Goal: Task Accomplishment & Management: Use online tool/utility

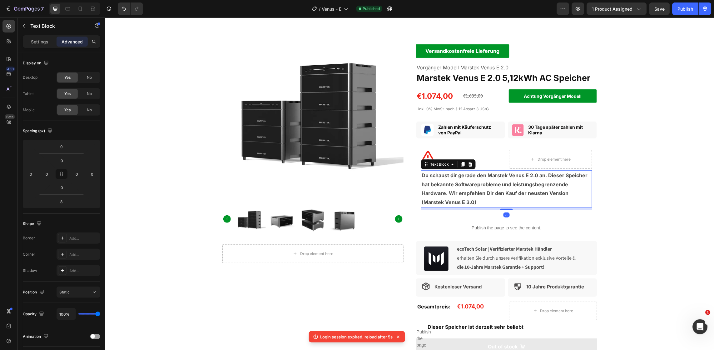
click at [433, 178] on strong "Du schaust dir gerade den Marstek Venus E 2.0 an. Dieser Speicher hat bekannte …" at bounding box center [504, 188] width 166 height 33
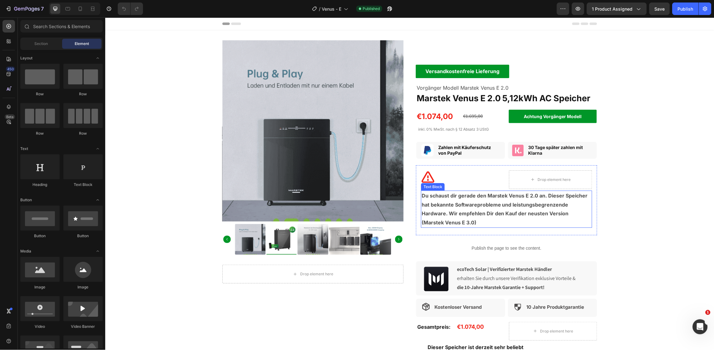
click at [421, 196] on strong "Du schaust dir gerade den Marstek Venus E 2.0 an. Dieser Speicher hat bekannte …" at bounding box center [504, 208] width 166 height 33
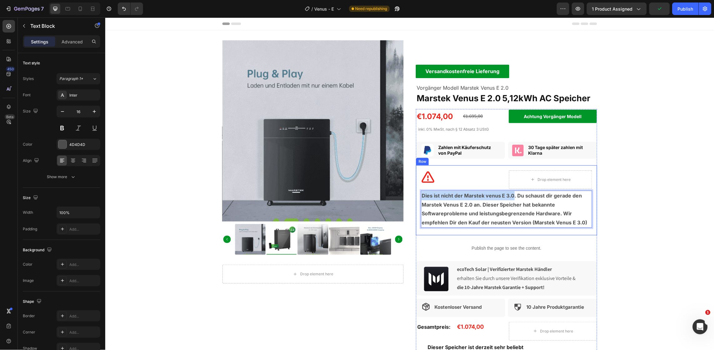
drag, startPoint x: 509, startPoint y: 197, endPoint x: 413, endPoint y: 194, distance: 96.2
click at [416, 194] on div "Icon Drop element here Row Dies ist nicht der Marstek venus E 3.0. Du schaust d…" at bounding box center [506, 200] width 181 height 70
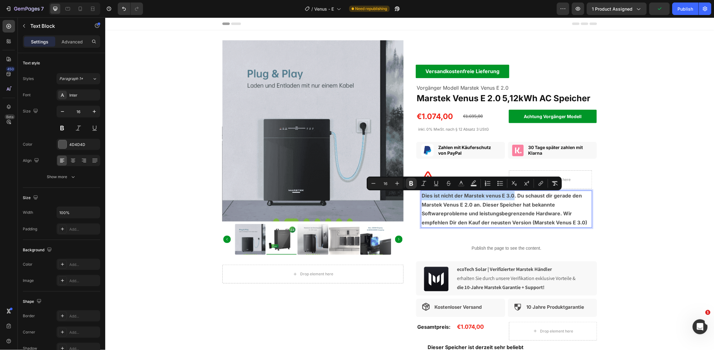
copy strong "Dies ist nicht der Marstek venus E 3.0"
click at [82, 11] on icon at bounding box center [80, 9] width 6 height 6
type input "14"
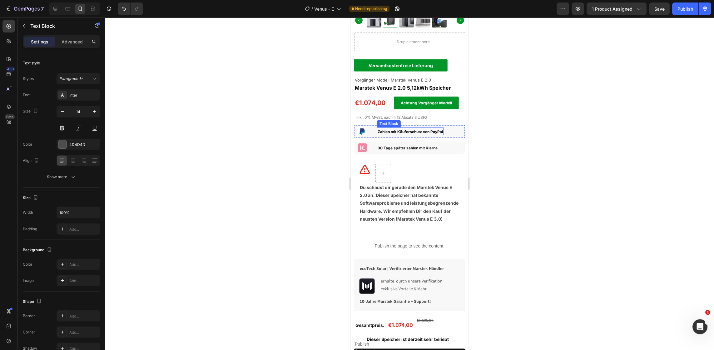
scroll to position [140, 0]
click at [360, 185] on strong "Du schaust dir gerade den Marstek Venus E 2.0 an. Dieser Speicher hat bekannte …" at bounding box center [408, 203] width 99 height 37
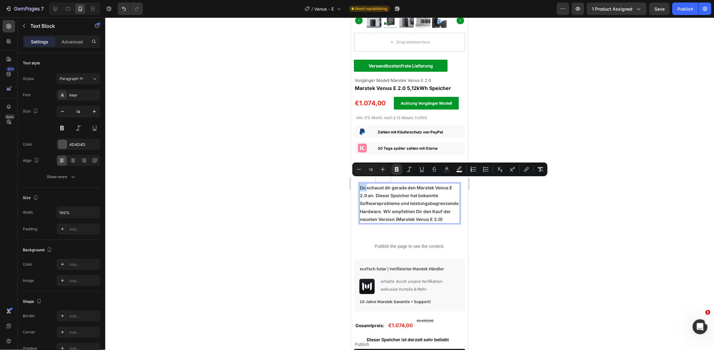
click at [360, 185] on strong "Du schaust dir gerade den Marstek Venus E 2.0 an. Dieser Speicher hat bekannte …" at bounding box center [408, 203] width 99 height 37
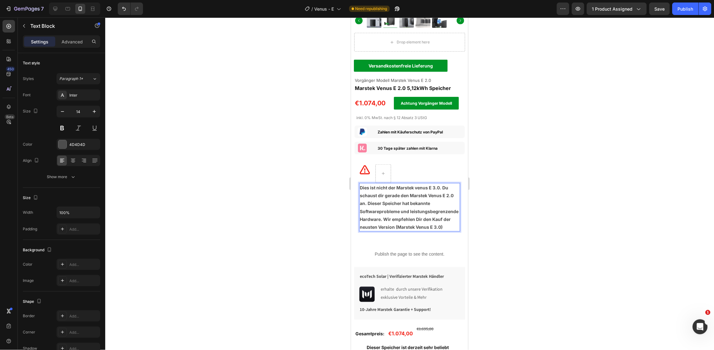
click at [419, 185] on strong "Dies ist nicht der Marstek venus E 3.0. Du schaust dir gerade den Marstek Venus…" at bounding box center [408, 207] width 99 height 45
click at [55, 7] on icon at bounding box center [55, 9] width 4 height 4
type input "16"
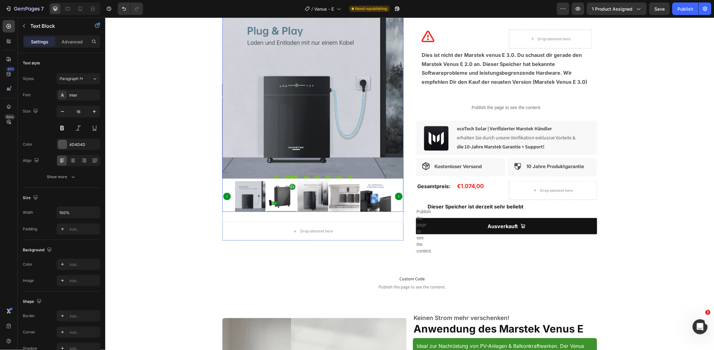
scroll to position [118, 0]
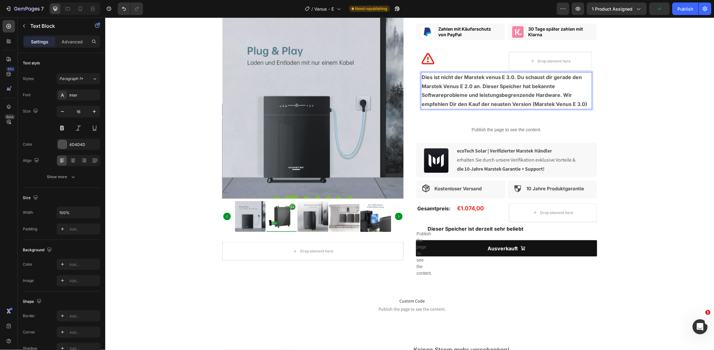
click at [485, 76] on strong "Dies ist nicht der Marstek venus E 3.0. Du schaust dir gerade den Marstek Venus…" at bounding box center [504, 90] width 166 height 33
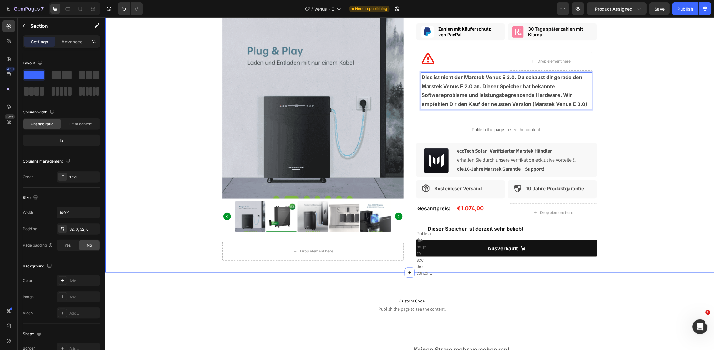
click at [635, 135] on div "Product Images Drop element here Product Versandkostenfreie Lieferung Text Bloc…" at bounding box center [409, 92] width 609 height 341
click at [682, 10] on div "Publish" at bounding box center [685, 9] width 16 height 7
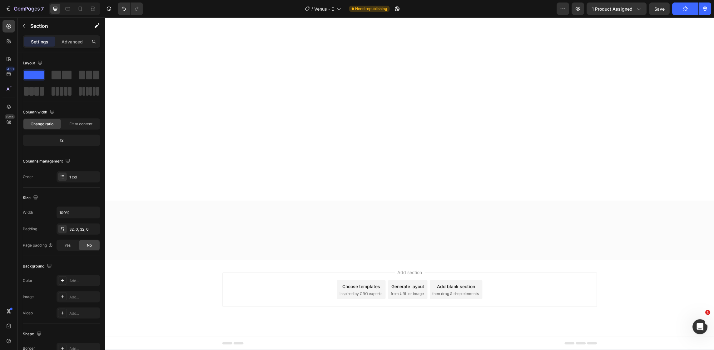
scroll to position [0, 0]
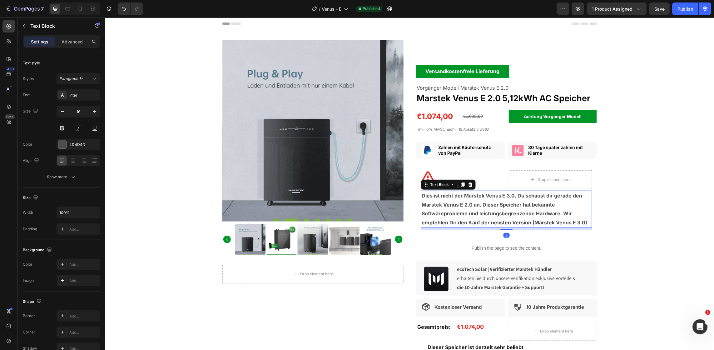
click at [580, 224] on strong "Dies ist nicht der Marstek Venus E 3.0. Du schaust dir gerade den Marstek Venus…" at bounding box center [504, 208] width 166 height 33
click at [580, 223] on strong "Dies ist nicht der Marstek Venus E 3.0. Du schaust dir gerade den Marstek Venus…" at bounding box center [504, 208] width 166 height 33
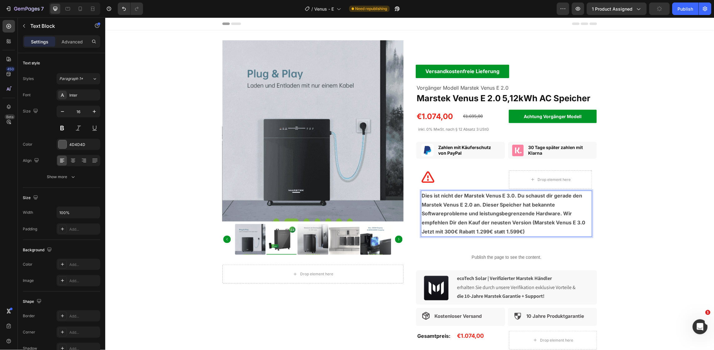
click at [511, 233] on strong "Dies ist nicht der Marstek Venus E 3.0. Du schaust dir gerade den Marstek Venus…" at bounding box center [503, 213] width 164 height 42
click at [519, 232] on strong "Dies ist nicht der Marstek Venus E 3.0. Du schaust dir gerade den Marstek Venus…" at bounding box center [503, 213] width 164 height 42
drag, startPoint x: 519, startPoint y: 232, endPoint x: 503, endPoint y: 232, distance: 16.5
click at [503, 232] on strong "Dies ist nicht der Marstek Venus E 3.0. Du schaust dir gerade den Marstek Venus…" at bounding box center [503, 213] width 164 height 42
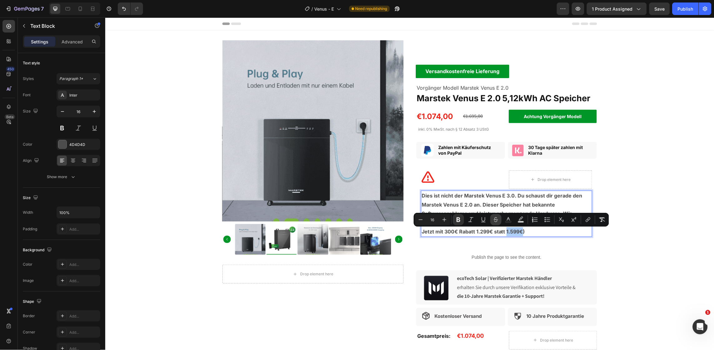
click at [492, 214] on button "Strikethrough" at bounding box center [495, 219] width 11 height 11
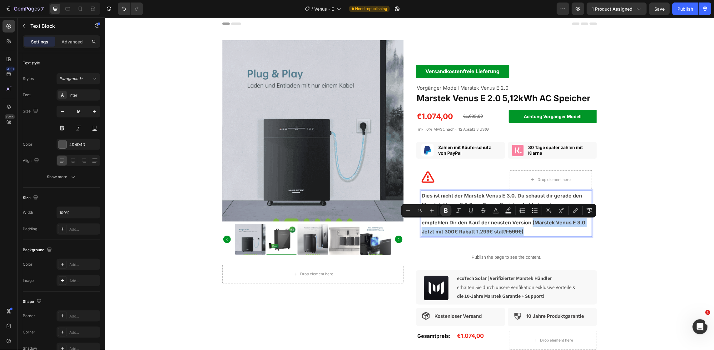
drag, startPoint x: 527, startPoint y: 223, endPoint x: 535, endPoint y: 230, distance: 11.1
copy p "(Marstek Venus E 3.0 Jetzt mit 300€ Rabatt 1.299€ statt 1.599€ )"
click at [79, 10] on icon at bounding box center [80, 9] width 6 height 6
type input "14"
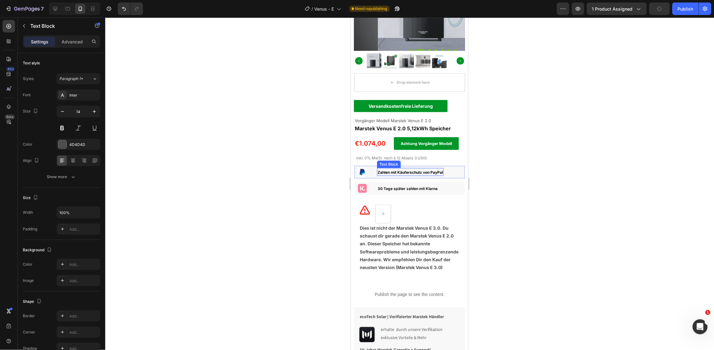
scroll to position [100, 0]
click at [377, 268] on strong "Dies ist nicht der Marstek Venus E 3.0. Du schaust dir gerade den Marstek Venus…" at bounding box center [408, 247] width 99 height 45
drag, startPoint x: 377, startPoint y: 268, endPoint x: 425, endPoint y: 269, distance: 48.1
click at [425, 269] on p "Dies ist nicht der Marstek Venus E 3.0. Du schaust dir gerade den Marstek Venus…" at bounding box center [409, 247] width 100 height 47
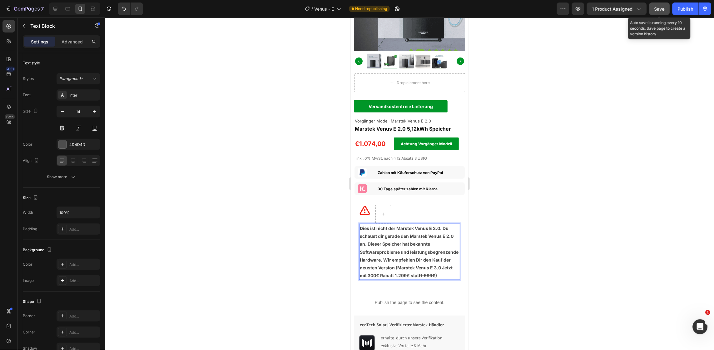
click at [656, 13] on button "Save" at bounding box center [659, 8] width 21 height 12
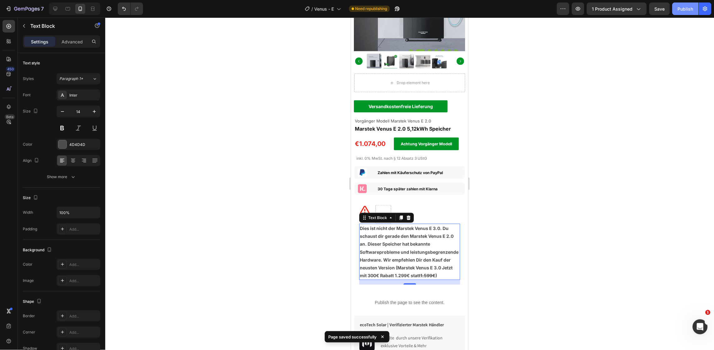
click at [674, 12] on button "Publish" at bounding box center [685, 8] width 26 height 12
click at [57, 8] on icon at bounding box center [55, 9] width 6 height 6
type input "16"
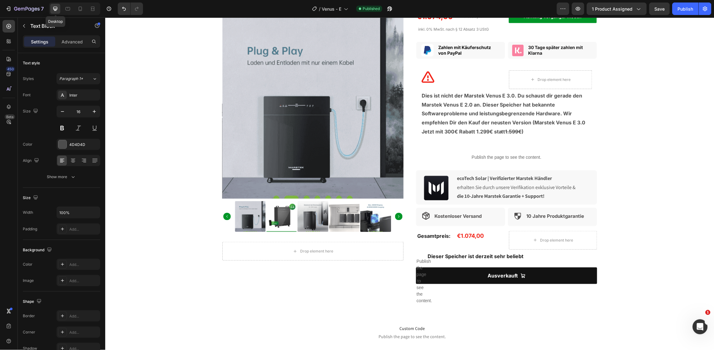
scroll to position [78, 0]
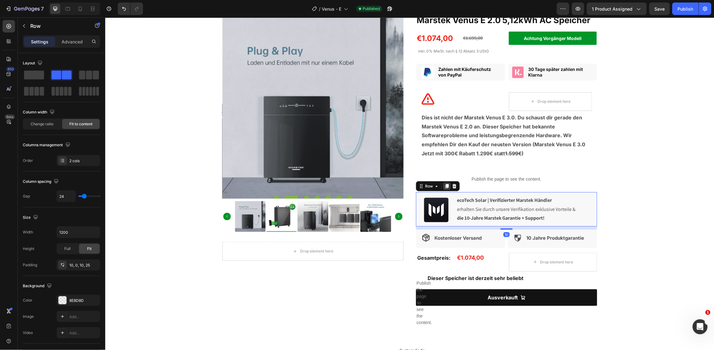
click at [445, 185] on icon at bounding box center [446, 186] width 3 height 4
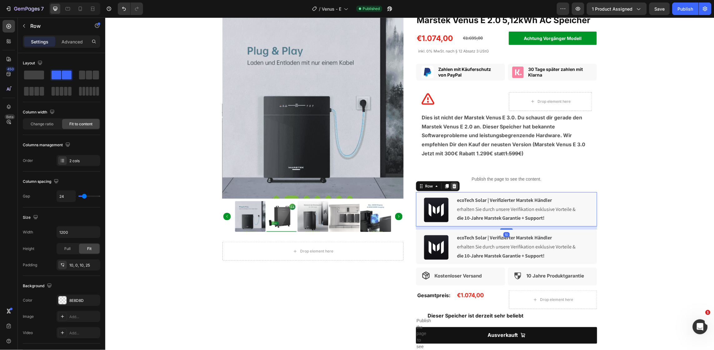
click at [451, 189] on div at bounding box center [453, 185] width 7 height 7
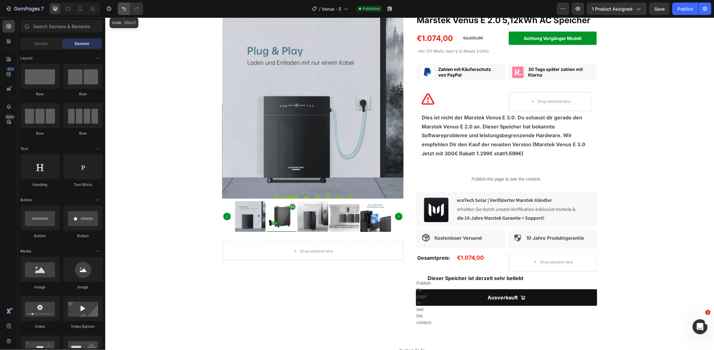
click at [123, 9] on icon "Undo/Redo" at bounding box center [124, 9] width 6 height 6
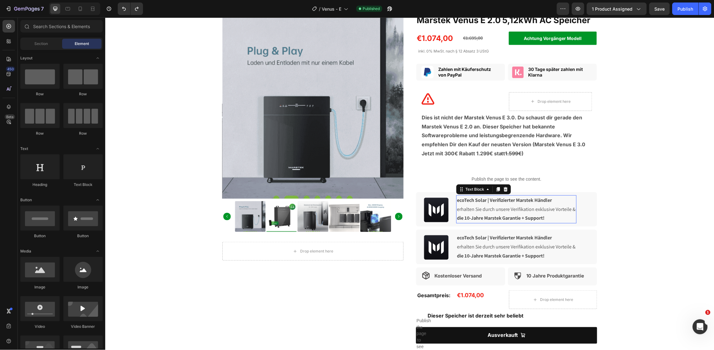
click at [504, 207] on p "erhalten Sie durch unsere Verifikation exklusive Vorteile &" at bounding box center [515, 208] width 119 height 9
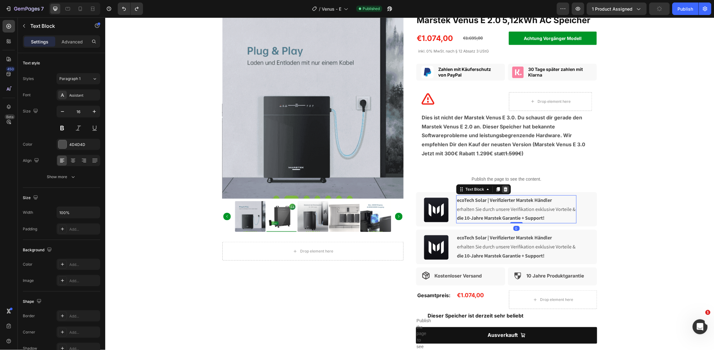
click at [503, 189] on icon at bounding box center [505, 188] width 5 height 5
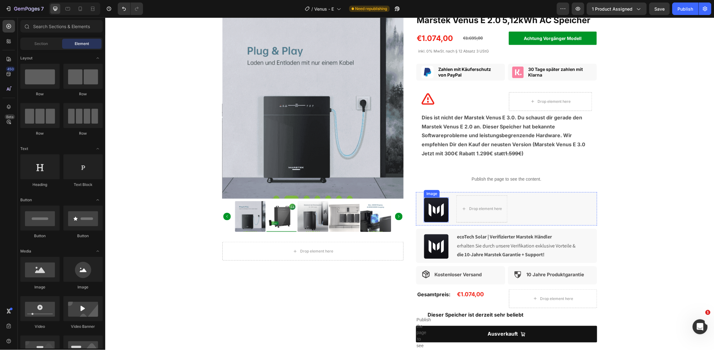
click at [438, 213] on img at bounding box center [435, 209] width 25 height 25
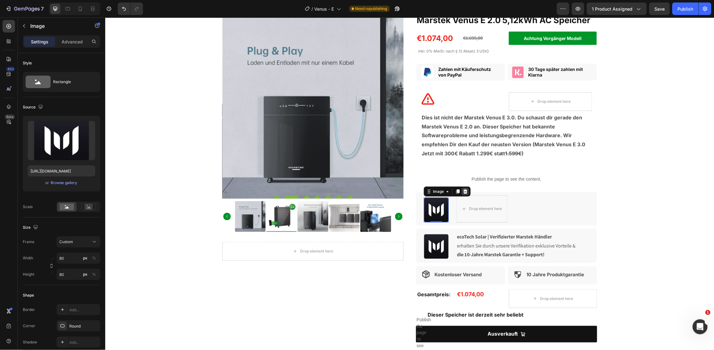
click at [462, 194] on icon at bounding box center [464, 191] width 5 height 5
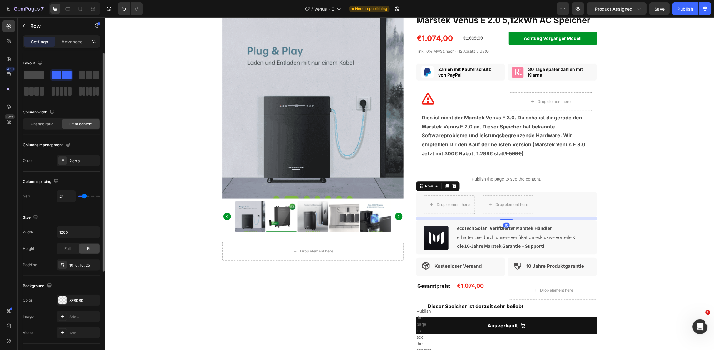
click at [32, 74] on span at bounding box center [34, 75] width 20 height 9
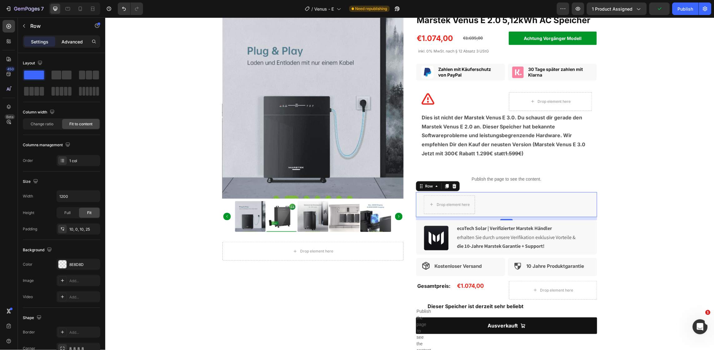
click at [73, 40] on p "Advanced" at bounding box center [72, 41] width 21 height 7
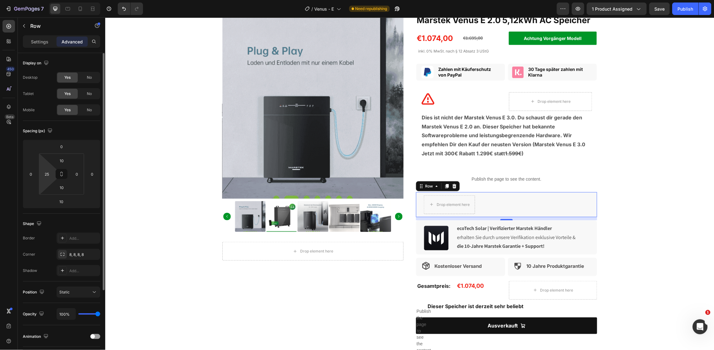
click at [49, 0] on html "7 Version history / Venus - E Need republishing Preview 1 product assigned Save…" at bounding box center [357, 0] width 714 height 0
type input "0"
click at [87, 136] on div "Spacing (px) 0 0 10 0 10 0 10 0" at bounding box center [61, 167] width 77 height 93
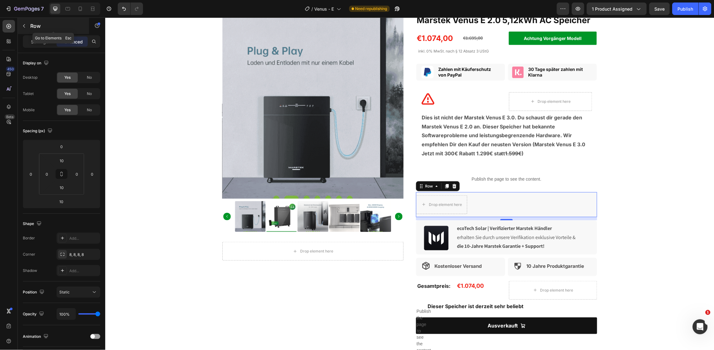
click at [21, 23] on button "button" at bounding box center [24, 26] width 10 height 10
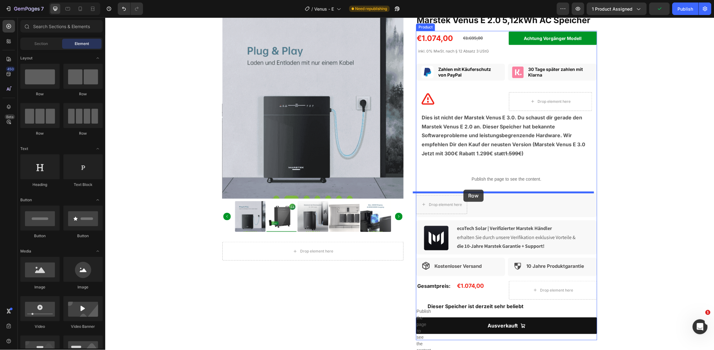
drag, startPoint x: 144, startPoint y: 94, endPoint x: 463, endPoint y: 189, distance: 332.6
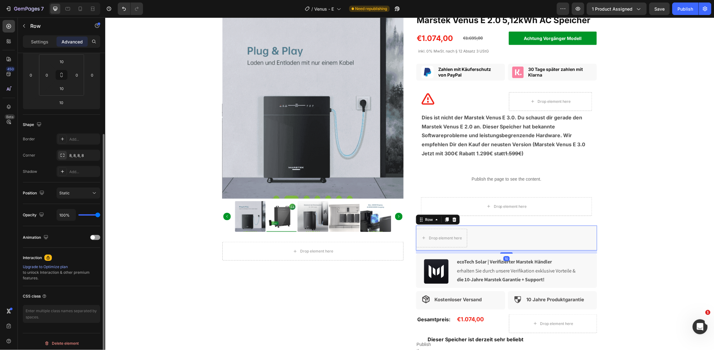
scroll to position [102, 0]
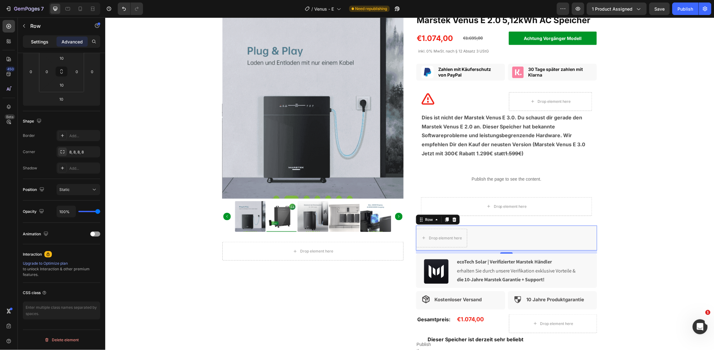
click at [34, 38] on p "Settings" at bounding box center [39, 41] width 17 height 7
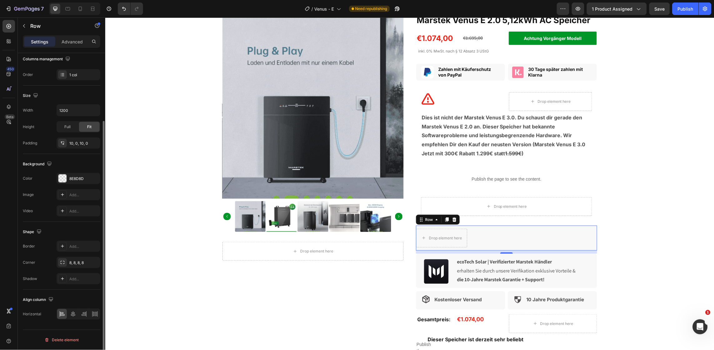
scroll to position [86, 0]
click at [73, 176] on div "8E8D8D" at bounding box center [78, 179] width 18 height 6
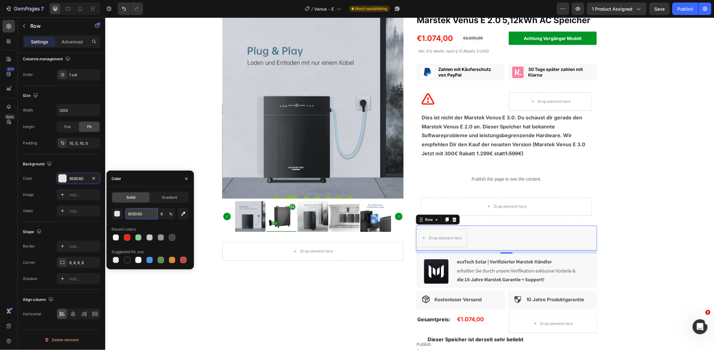
click at [137, 210] on input "8E8D8D" at bounding box center [141, 213] width 32 height 11
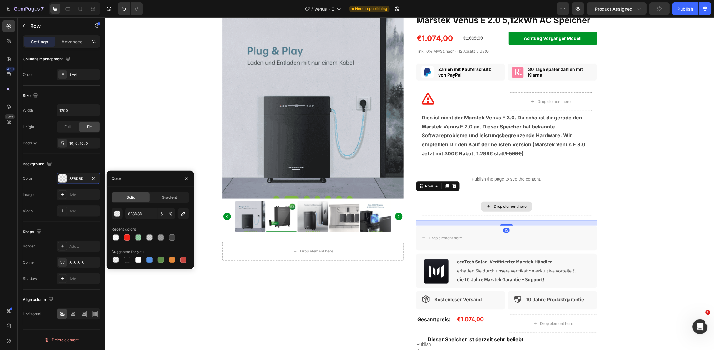
scroll to position [67, 0]
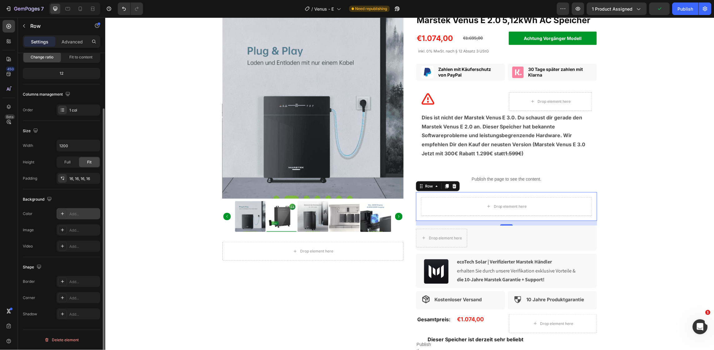
click at [73, 212] on div "Add..." at bounding box center [83, 214] width 29 height 6
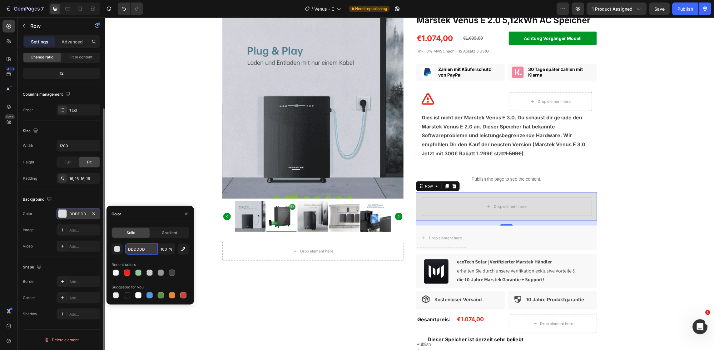
click at [139, 250] on input "DDDDDD" at bounding box center [141, 248] width 32 height 11
paste input "8E8D8"
type input "8E8D8D"
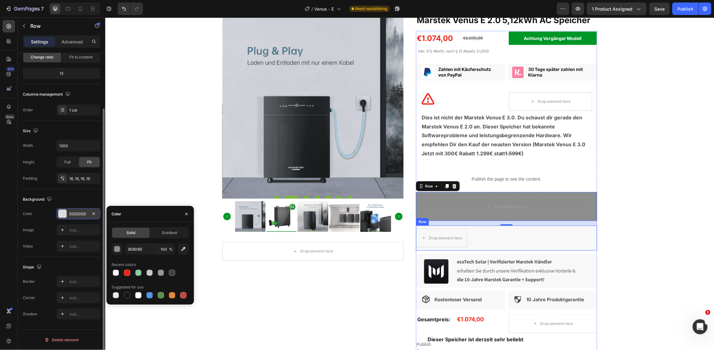
click at [476, 239] on div "Drop element here Row" at bounding box center [506, 237] width 181 height 25
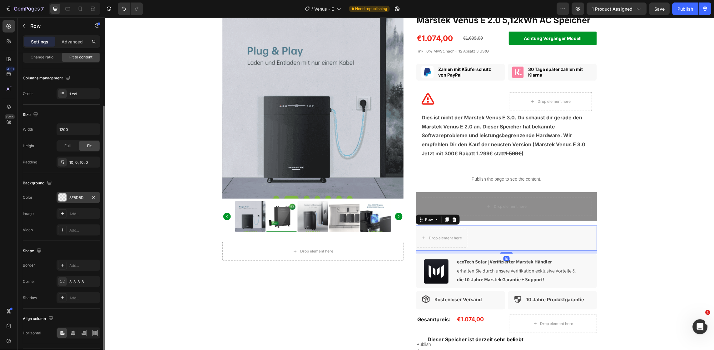
click at [77, 200] on div "8E8D8D" at bounding box center [78, 198] width 18 height 6
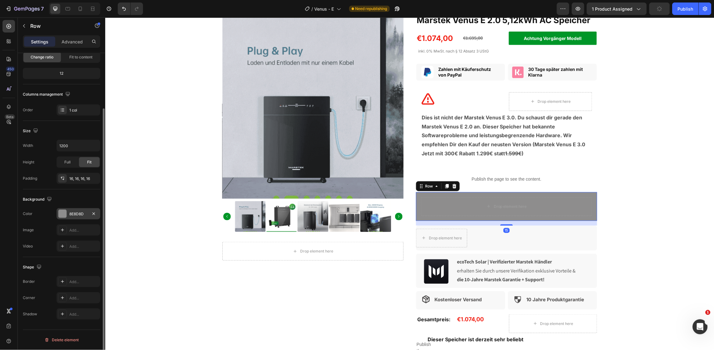
click at [71, 210] on div "8E8D8D" at bounding box center [79, 213] width 44 height 11
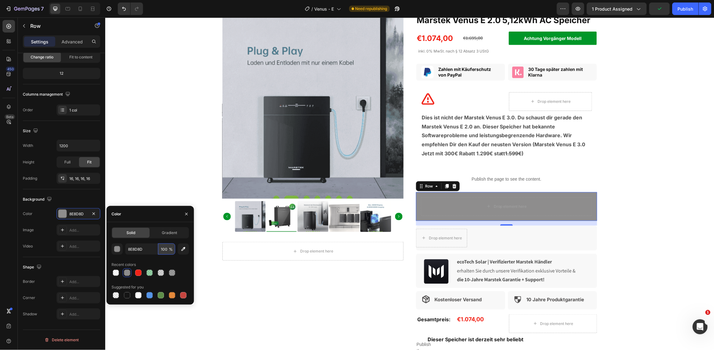
click at [164, 249] on input "100" at bounding box center [166, 248] width 17 height 11
type input "6"
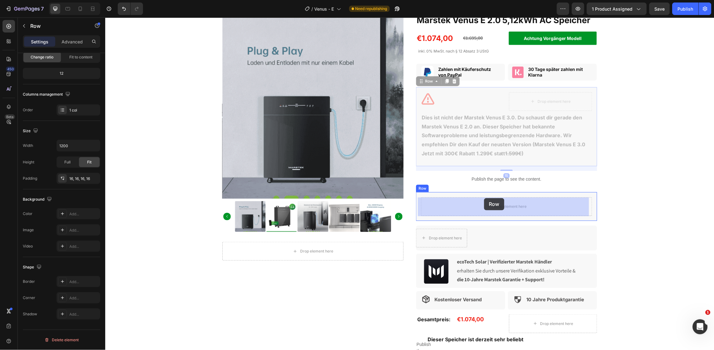
drag, startPoint x: 485, startPoint y: 90, endPoint x: 484, endPoint y: 197, distance: 106.8
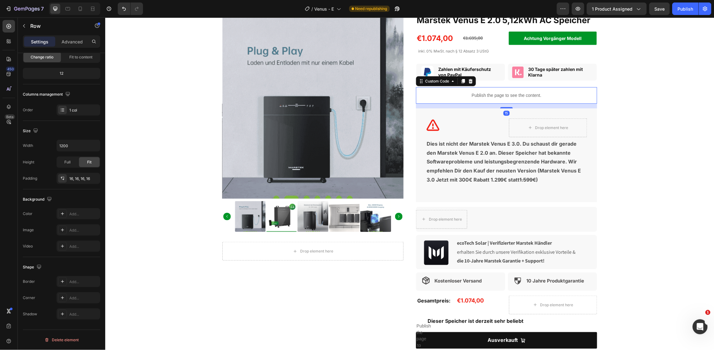
scroll to position [0, 0]
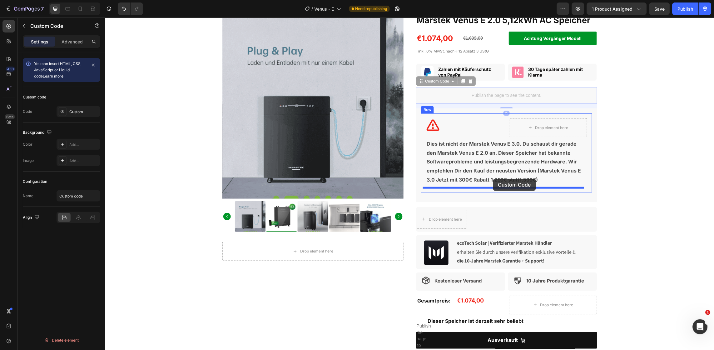
drag, startPoint x: 492, startPoint y: 98, endPoint x: 493, endPoint y: 178, distance: 80.2
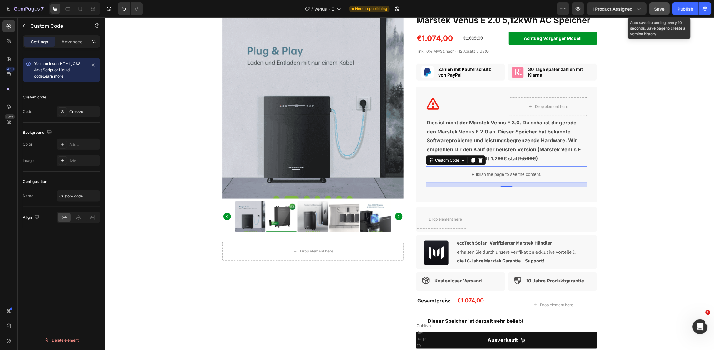
click at [658, 9] on span "Save" at bounding box center [659, 8] width 10 height 5
drag, startPoint x: 502, startPoint y: 186, endPoint x: 502, endPoint y: 192, distance: 5.9
click at [502, 175] on div "Publish the page to see the content. Custom Code 15" at bounding box center [506, 174] width 161 height 17
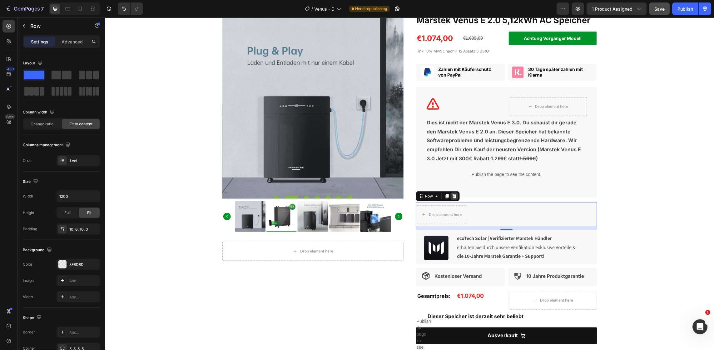
click at [451, 193] on icon at bounding box center [453, 195] width 5 height 5
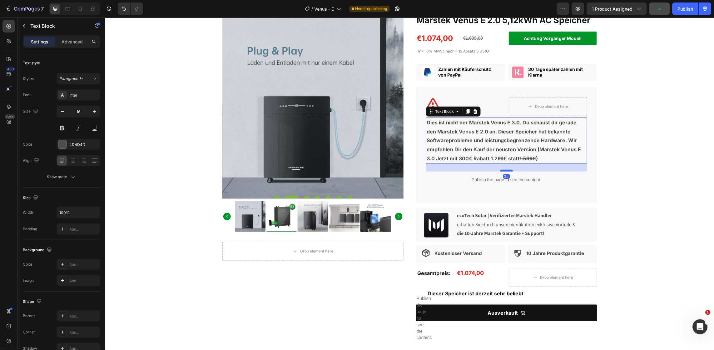
drag, startPoint x: 501, startPoint y: 165, endPoint x: 501, endPoint y: 170, distance: 5.3
click at [501, 170] on div at bounding box center [506, 170] width 12 height 2
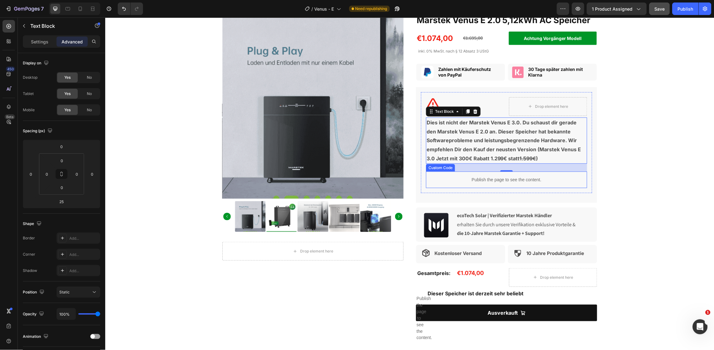
click at [529, 186] on div "Publish the page to see the content." at bounding box center [506, 179] width 161 height 17
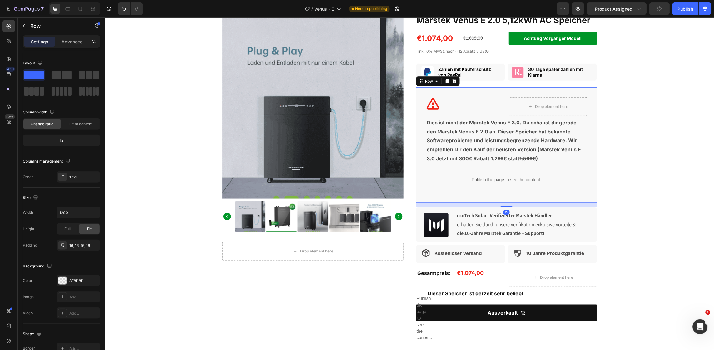
click at [62, 35] on div "Settings Advanced" at bounding box center [61, 41] width 77 height 12
click at [64, 37] on div "Advanced" at bounding box center [72, 42] width 31 height 10
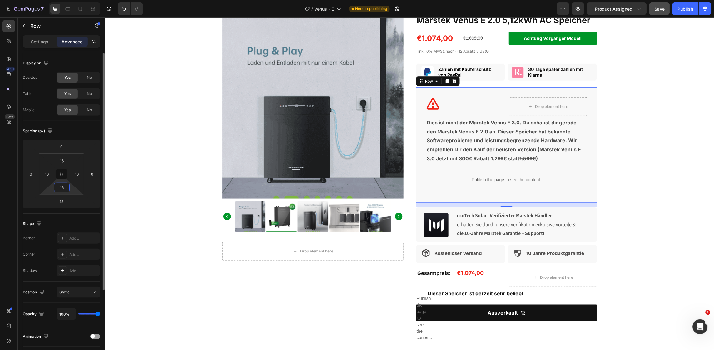
click at [64, 189] on input "16" at bounding box center [62, 187] width 12 height 9
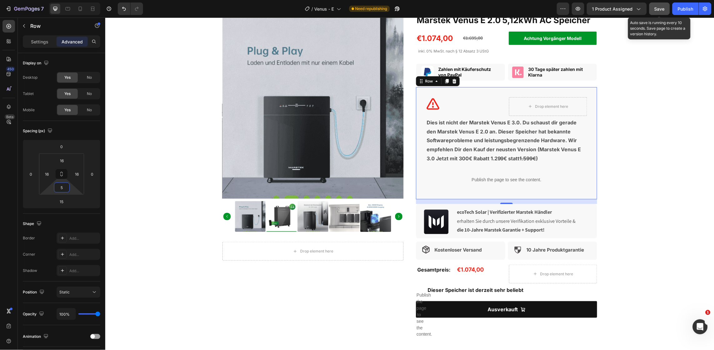
type input "5"
click at [662, 9] on span "Save" at bounding box center [659, 8] width 10 height 5
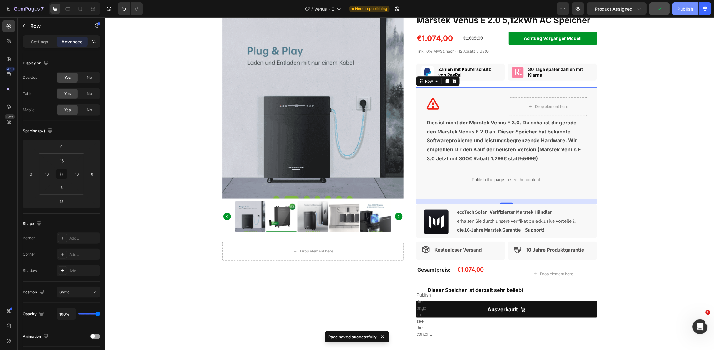
click at [682, 9] on div "Publish" at bounding box center [685, 9] width 16 height 7
click at [393, 9] on icon "button" at bounding box center [389, 9] width 6 height 6
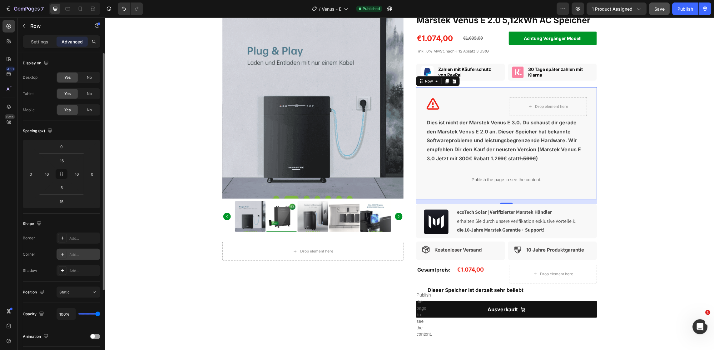
click at [71, 254] on div "Add..." at bounding box center [83, 255] width 29 height 6
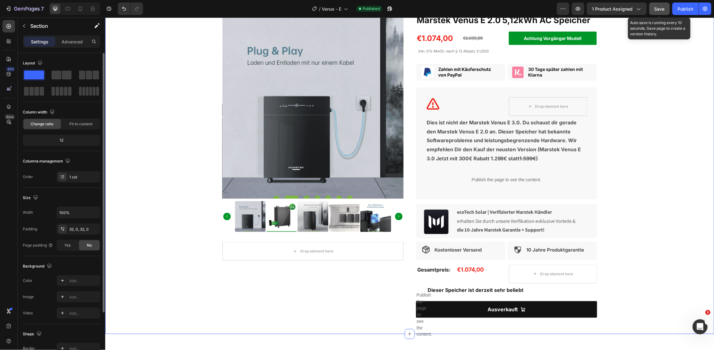
click at [660, 10] on span "Save" at bounding box center [659, 8] width 10 height 5
click at [677, 10] on button "Publish" at bounding box center [685, 8] width 26 height 12
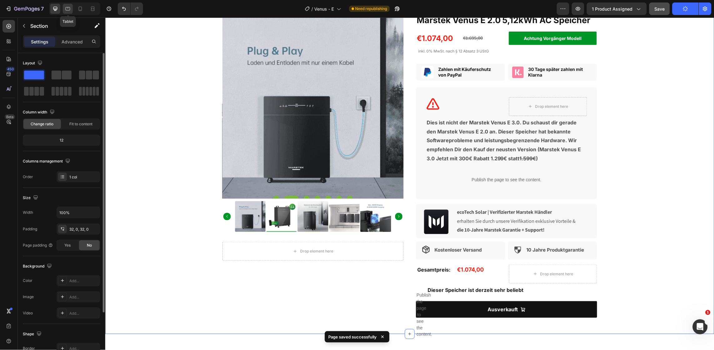
click at [66, 6] on icon at bounding box center [68, 9] width 6 height 6
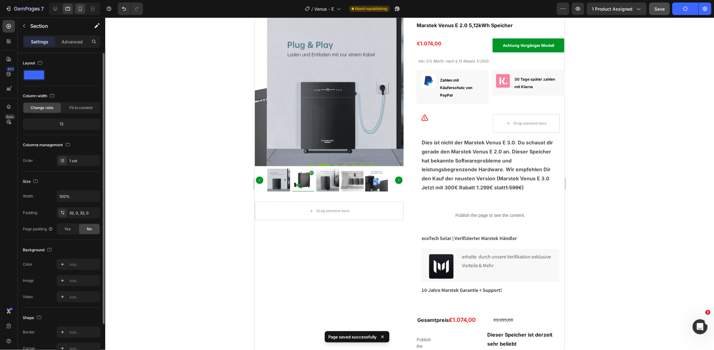
scroll to position [56, 0]
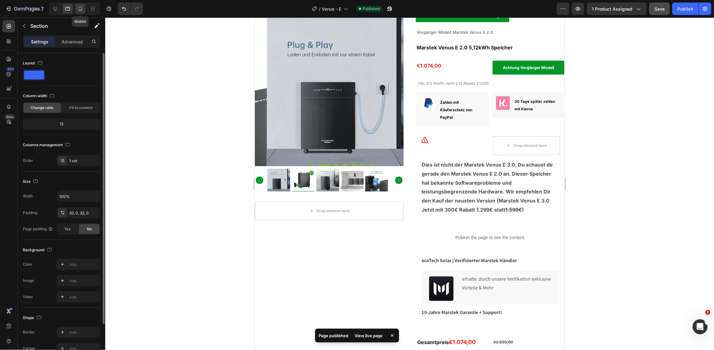
click at [83, 9] on div at bounding box center [80, 9] width 10 height 10
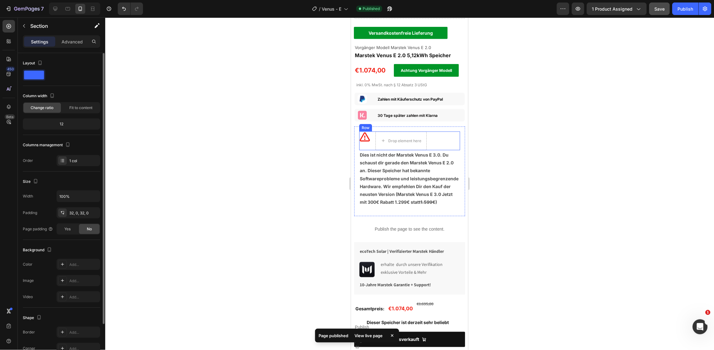
scroll to position [174, 0]
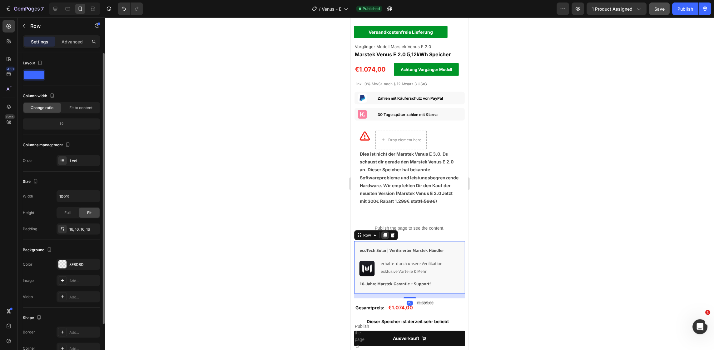
click at [382, 233] on div at bounding box center [384, 234] width 7 height 7
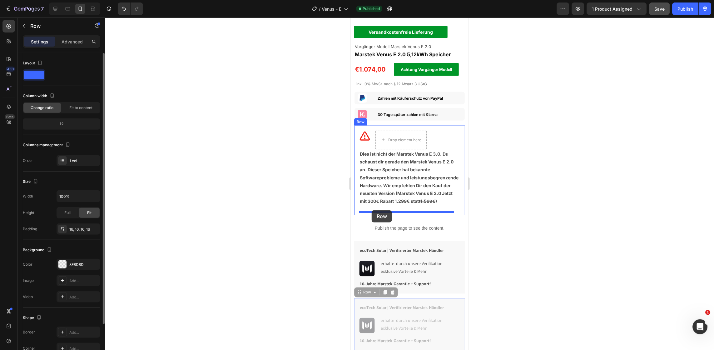
drag, startPoint x: 357, startPoint y: 293, endPoint x: 371, endPoint y: 210, distance: 83.9
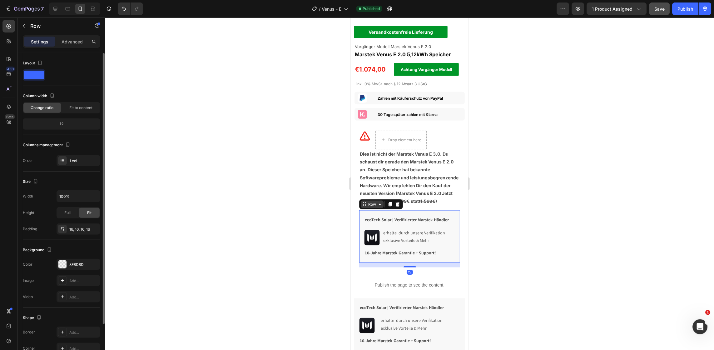
click at [364, 204] on icon at bounding box center [364, 204] width 1 height 1
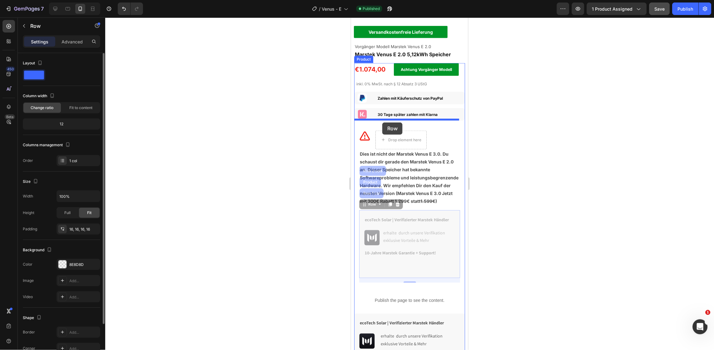
drag, startPoint x: 363, startPoint y: 207, endPoint x: 382, endPoint y: 122, distance: 87.3
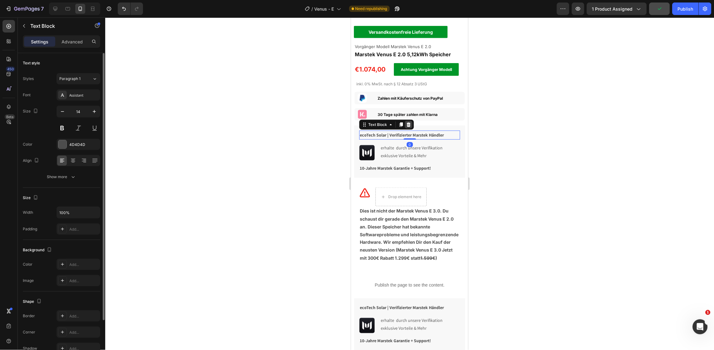
click at [408, 122] on icon at bounding box center [408, 124] width 4 height 4
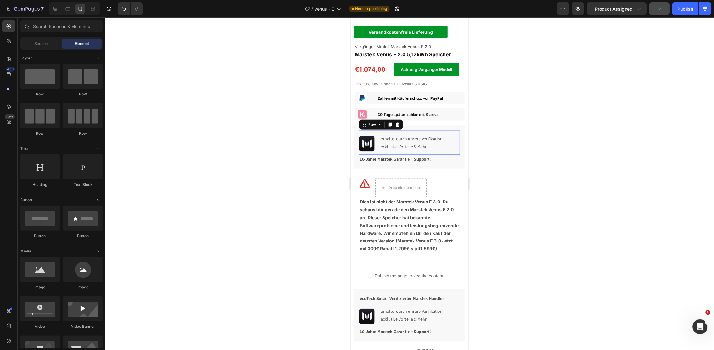
click at [449, 135] on div "erhalte durch unsere Verifikation exklusive Vorteile & Mehr Text Block" at bounding box center [423, 142] width 72 height 18
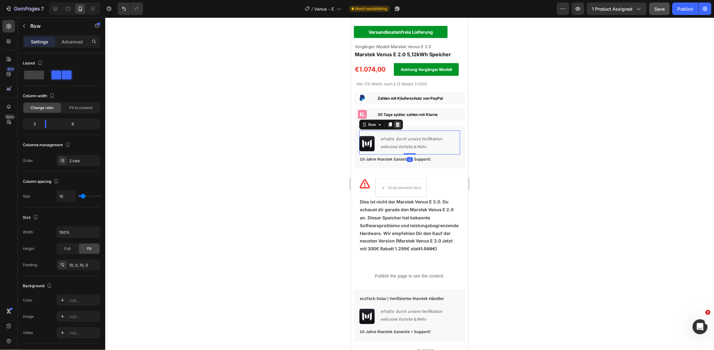
click at [399, 122] on icon at bounding box center [397, 124] width 5 height 5
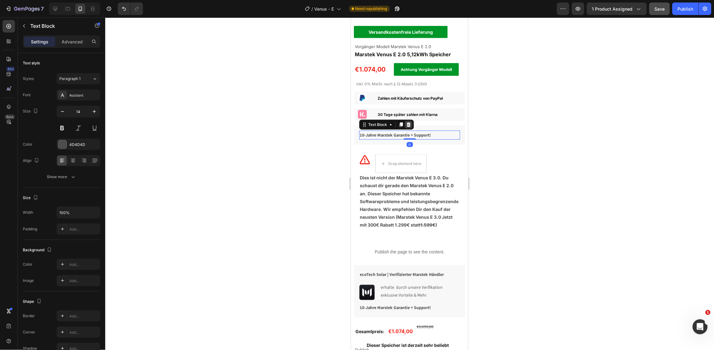
click at [408, 122] on icon at bounding box center [408, 124] width 4 height 4
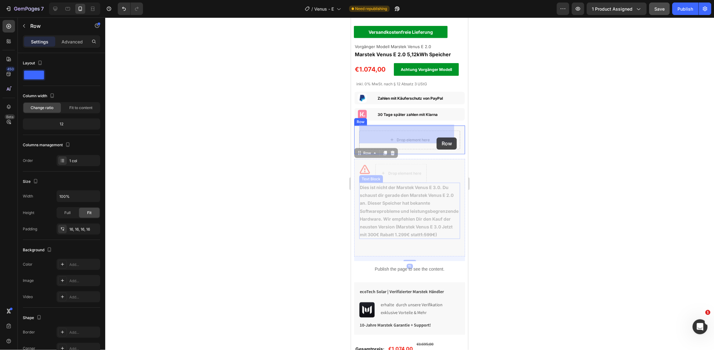
drag, startPoint x: 456, startPoint y: 200, endPoint x: 436, endPoint y: 139, distance: 64.2
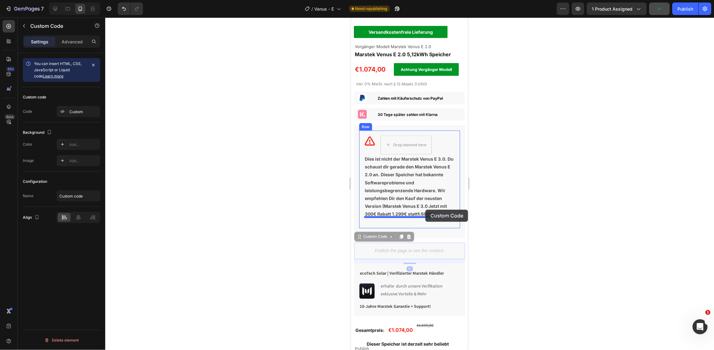
drag, startPoint x: 433, startPoint y: 243, endPoint x: 425, endPoint y: 209, distance: 34.9
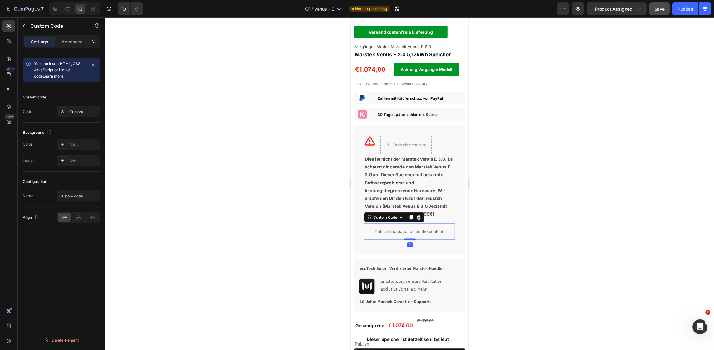
drag, startPoint x: 409, startPoint y: 237, endPoint x: 409, endPoint y: 229, distance: 7.2
click at [409, 229] on div "Publish the page to see the content. Custom Code 0" at bounding box center [409, 231] width 91 height 17
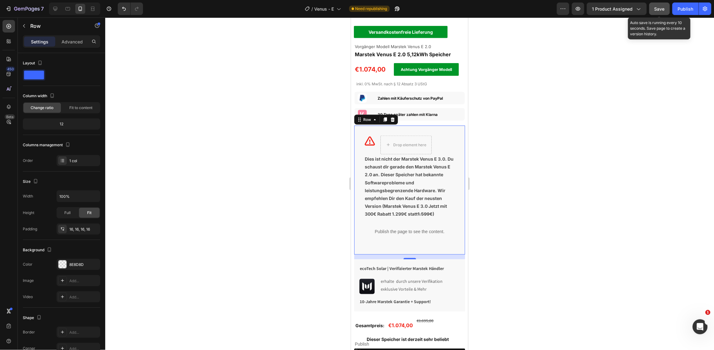
click at [662, 9] on span "Save" at bounding box center [659, 8] width 10 height 5
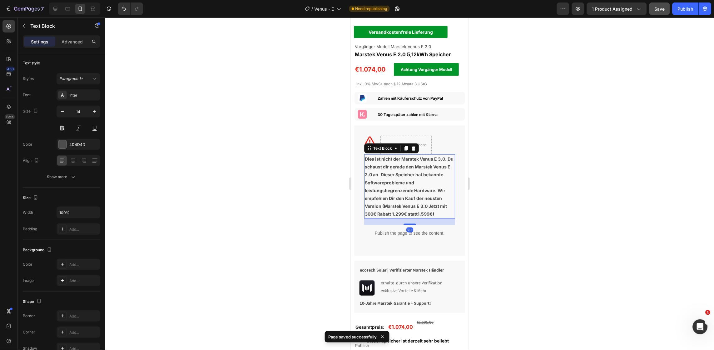
click at [406, 223] on div at bounding box center [409, 223] width 12 height 1
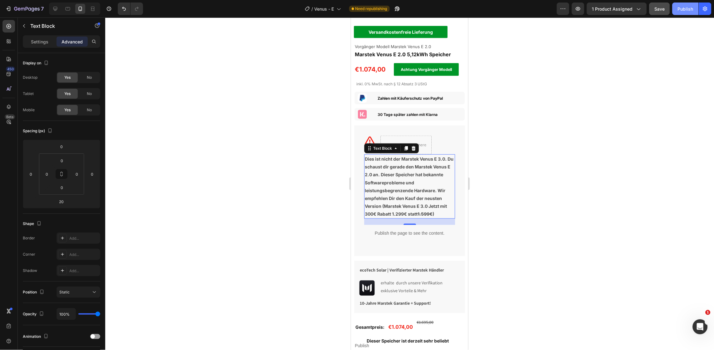
click at [687, 7] on div "Publish" at bounding box center [685, 9] width 16 height 7
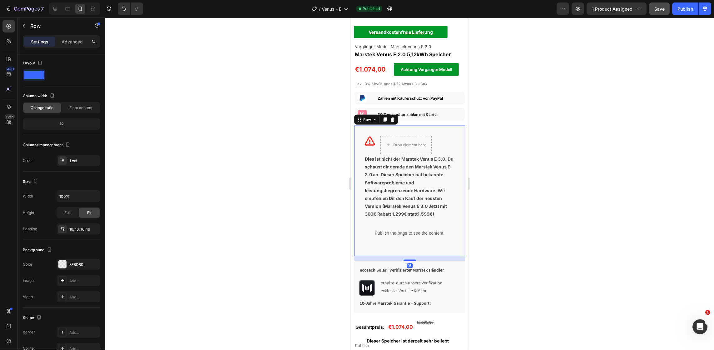
click at [357, 181] on div "Icon Drop element here Row Dies ist nicht der Marstek Venus E 3.0. Du schaust d…" at bounding box center [409, 190] width 111 height 130
click at [76, 38] on p "Advanced" at bounding box center [72, 41] width 21 height 7
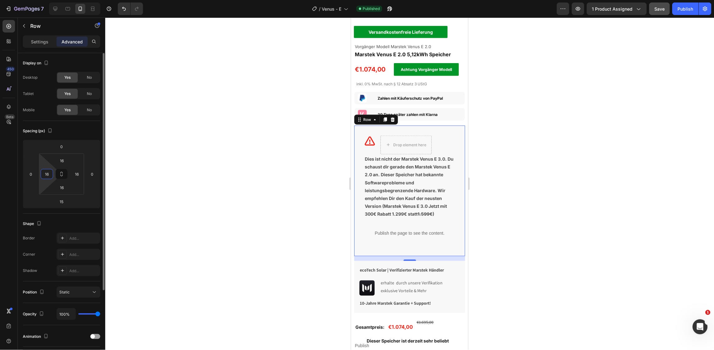
click at [45, 171] on input "16" at bounding box center [46, 173] width 9 height 9
type input "5"
click at [78, 173] on input "16" at bounding box center [76, 173] width 9 height 9
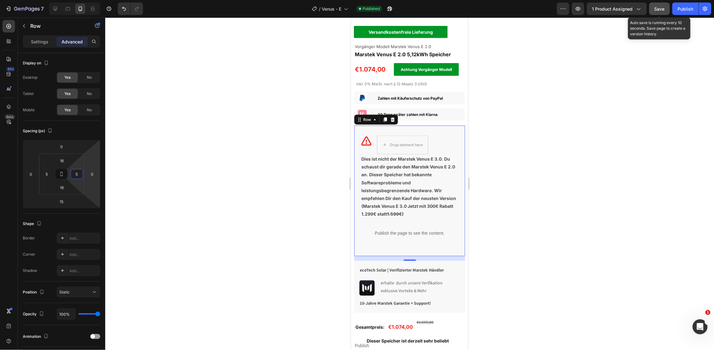
type input "5"
click at [658, 10] on span "Save" at bounding box center [659, 8] width 10 height 5
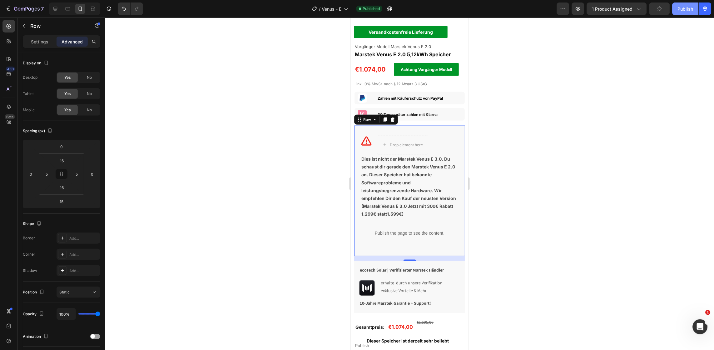
click at [682, 10] on div "Publish" at bounding box center [685, 9] width 16 height 7
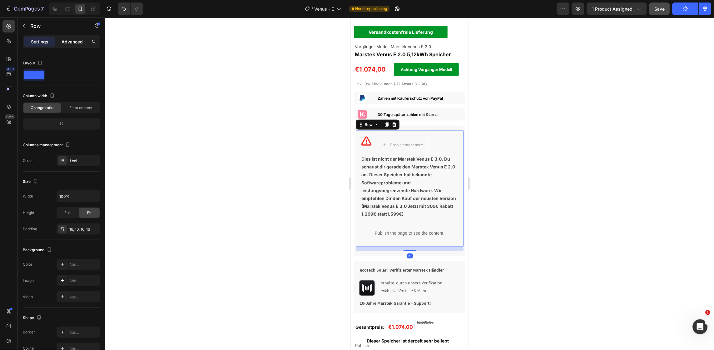
click at [75, 40] on p "Advanced" at bounding box center [72, 41] width 21 height 7
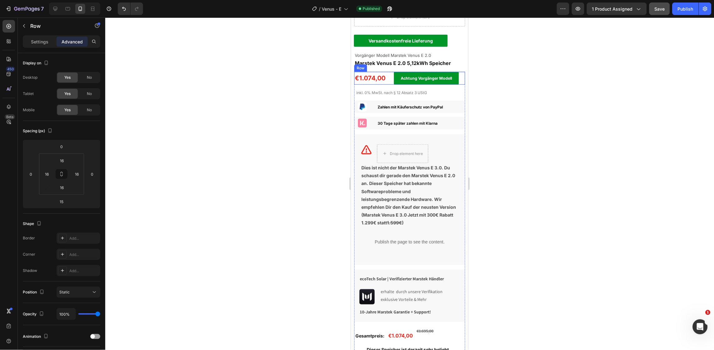
scroll to position [0, 0]
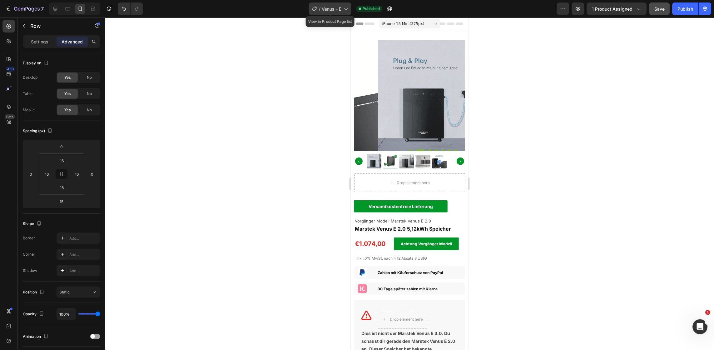
click at [346, 8] on icon at bounding box center [345, 9] width 6 height 6
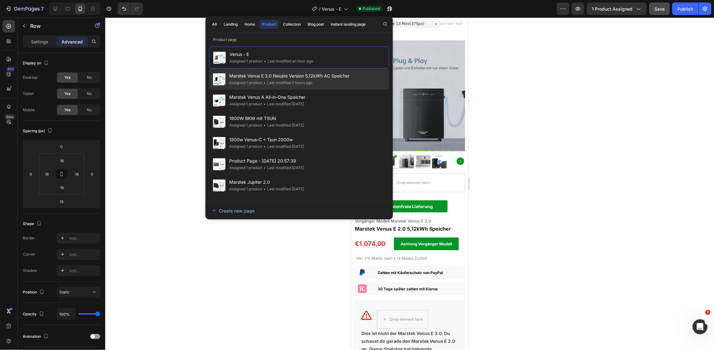
click at [331, 76] on span "Marstek Venus E 3.0 Neuste Version 5,12kWh AC Speicher" at bounding box center [289, 75] width 120 height 7
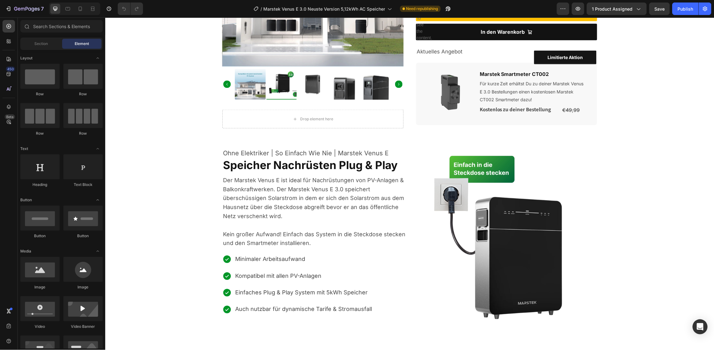
scroll to position [258, 0]
click at [81, 8] on icon at bounding box center [80, 9] width 6 height 6
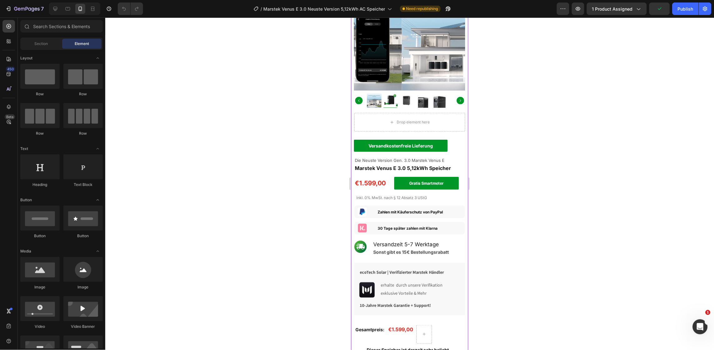
scroll to position [61, 0]
click at [388, 166] on h2 "Marstek Venus E 3.0 5,12kWh Speicher" at bounding box center [409, 167] width 111 height 12
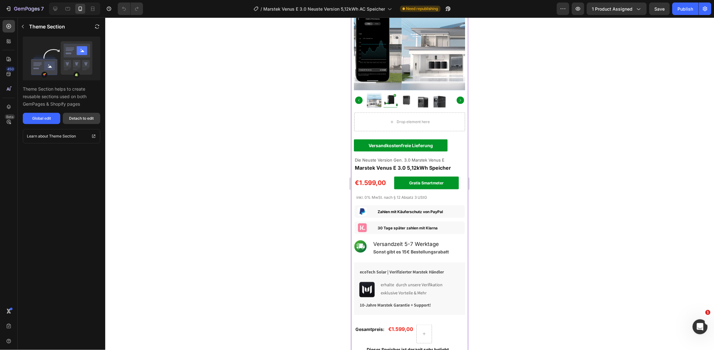
click at [81, 121] on div "Detach to edit" at bounding box center [81, 119] width 25 height 6
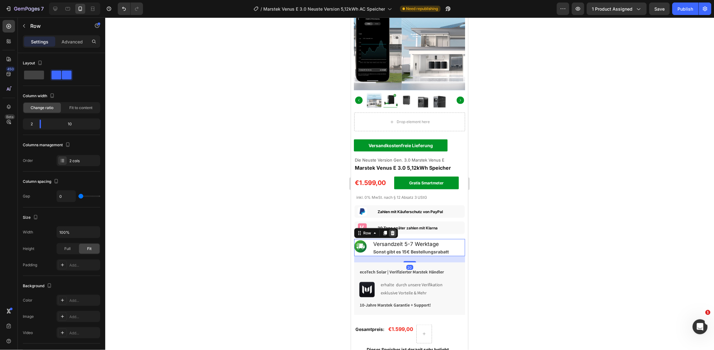
click at [388, 229] on div at bounding box center [391, 232] width 7 height 7
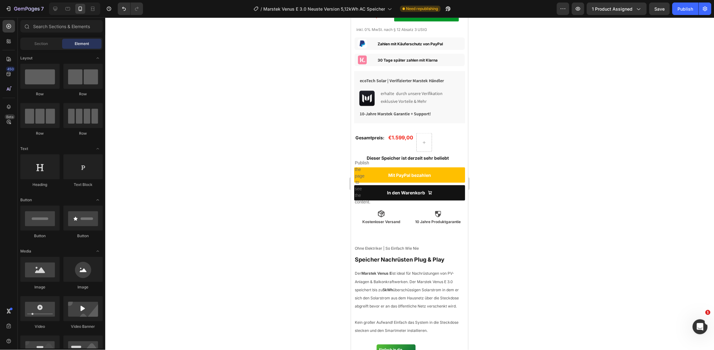
scroll to position [234, 0]
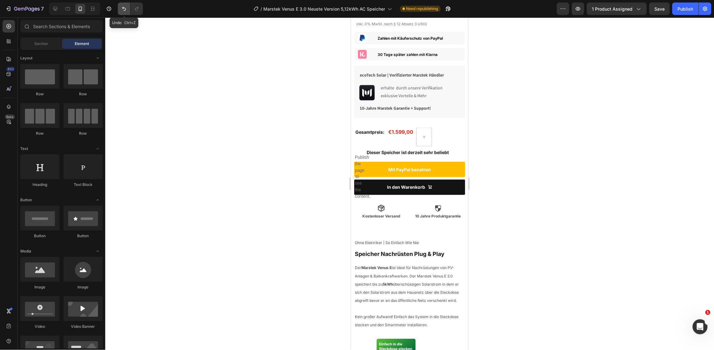
click at [123, 9] on icon "Undo/Redo" at bounding box center [124, 9] width 6 height 6
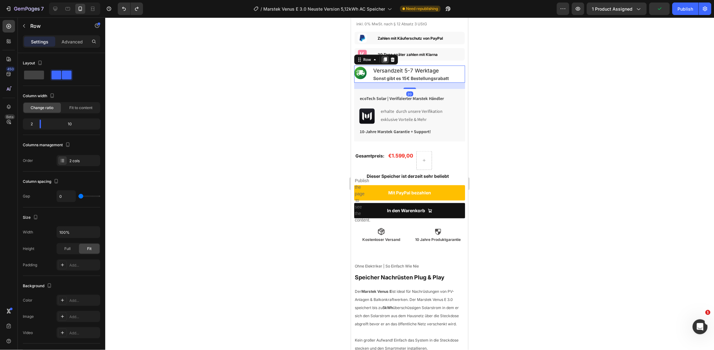
click at [384, 57] on icon at bounding box center [384, 59] width 3 height 4
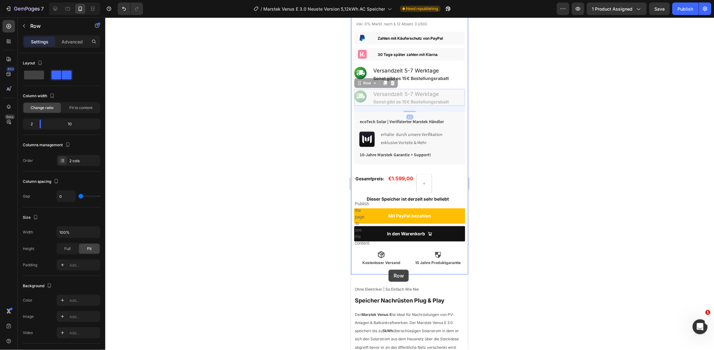
drag, startPoint x: 358, startPoint y: 76, endPoint x: 388, endPoint y: 269, distance: 194.9
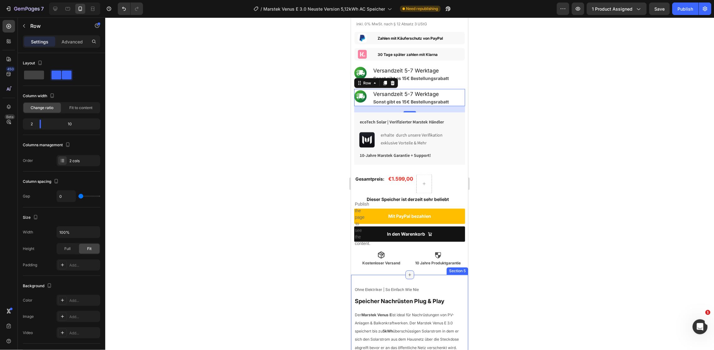
click at [409, 270] on div at bounding box center [409, 274] width 9 height 9
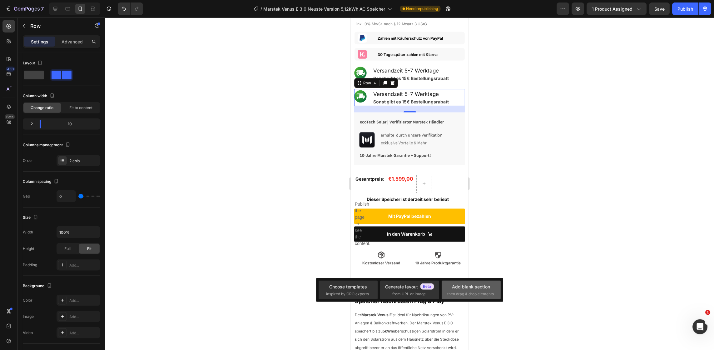
click at [470, 286] on div "Add blank section" at bounding box center [471, 286] width 38 height 7
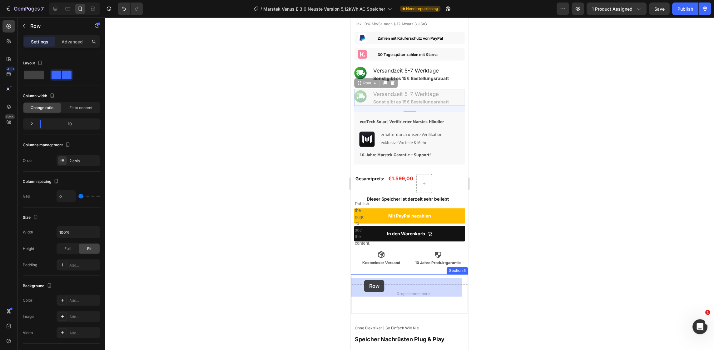
drag, startPoint x: 357, startPoint y: 78, endPoint x: 364, endPoint y: 278, distance: 200.6
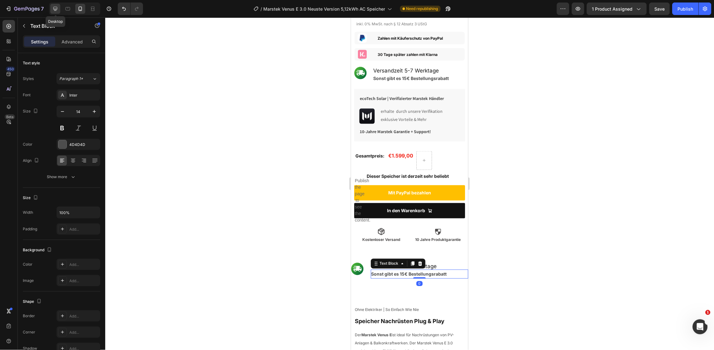
click at [55, 10] on icon at bounding box center [55, 9] width 4 height 4
type input "16"
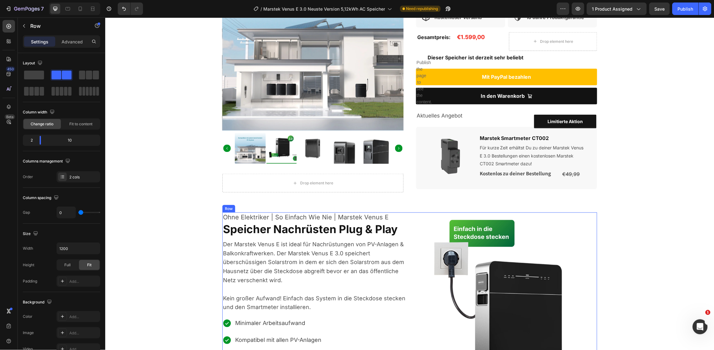
scroll to position [237, 0]
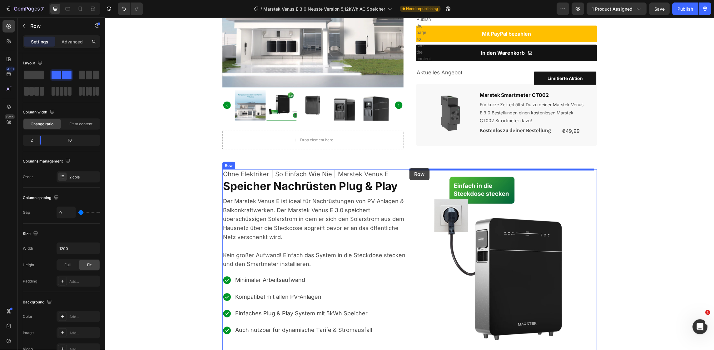
drag, startPoint x: 379, startPoint y: 241, endPoint x: 409, endPoint y: 168, distance: 79.0
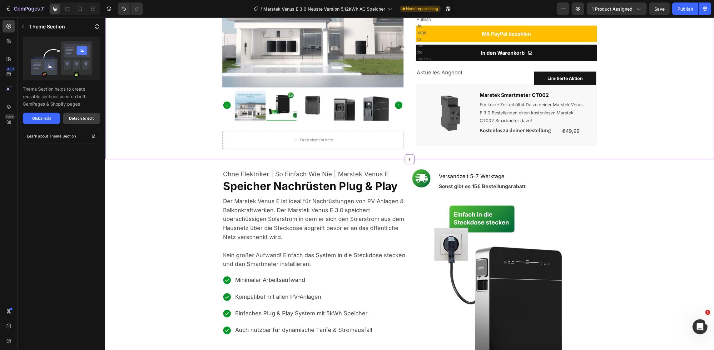
click at [95, 117] on button "Detach to edit" at bounding box center [81, 118] width 37 height 11
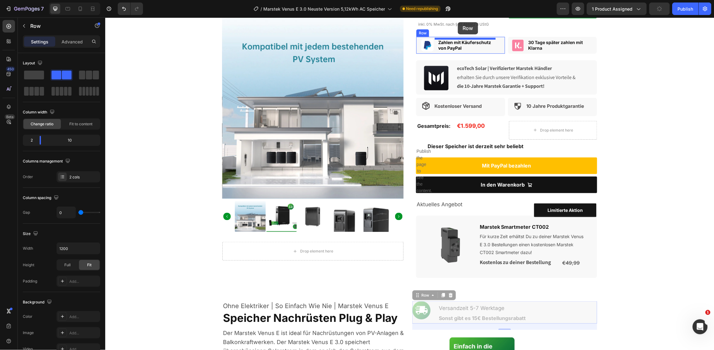
scroll to position [90, 0]
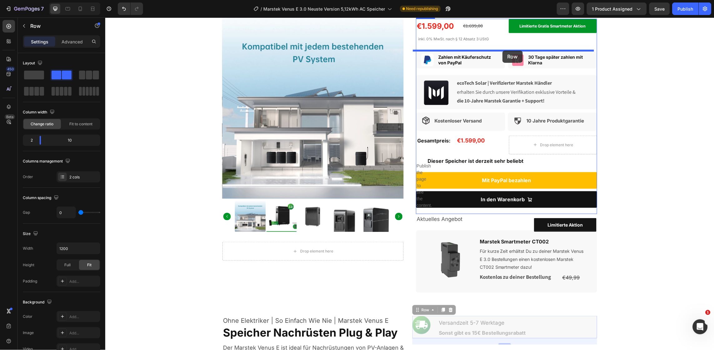
drag, startPoint x: 432, startPoint y: 188, endPoint x: 502, endPoint y: 50, distance: 154.6
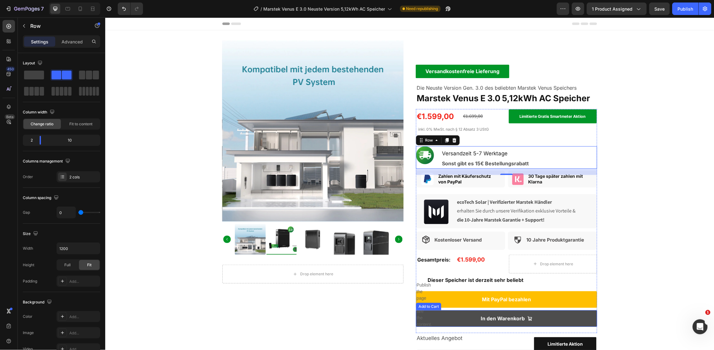
scroll to position [12, 0]
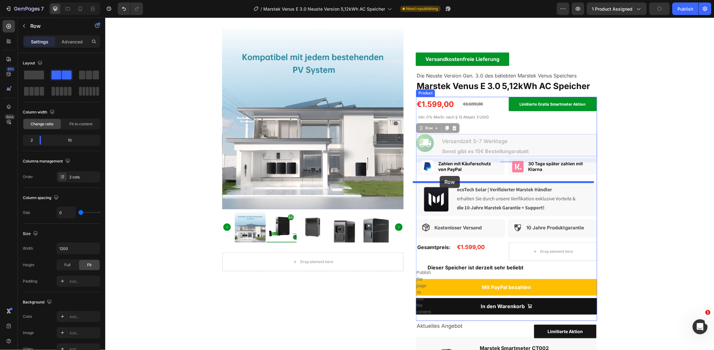
drag, startPoint x: 418, startPoint y: 128, endPoint x: 439, endPoint y: 175, distance: 51.9
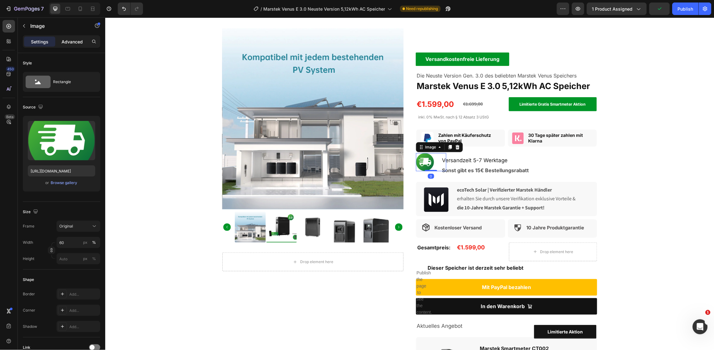
click at [70, 43] on p "Advanced" at bounding box center [72, 41] width 21 height 7
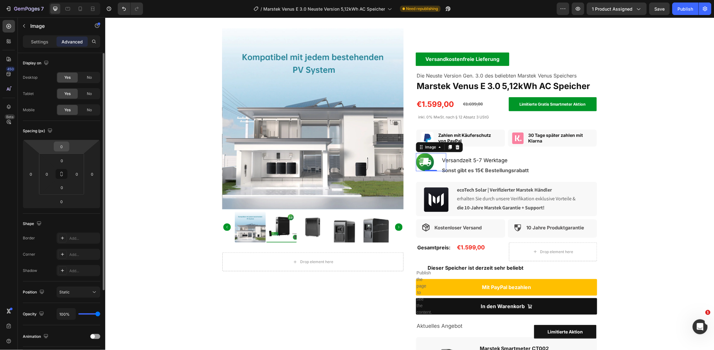
click at [58, 146] on input "0" at bounding box center [61, 146] width 12 height 9
type input "4"
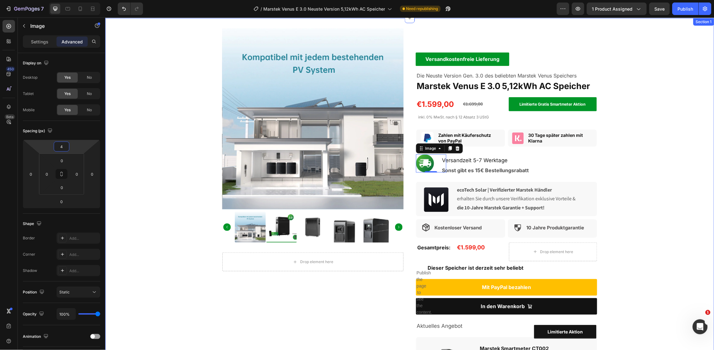
click at [674, 195] on div "Product Images Drop element here Product Versandkostenfreie Lieferung Text Bloc…" at bounding box center [409, 215] width 609 height 374
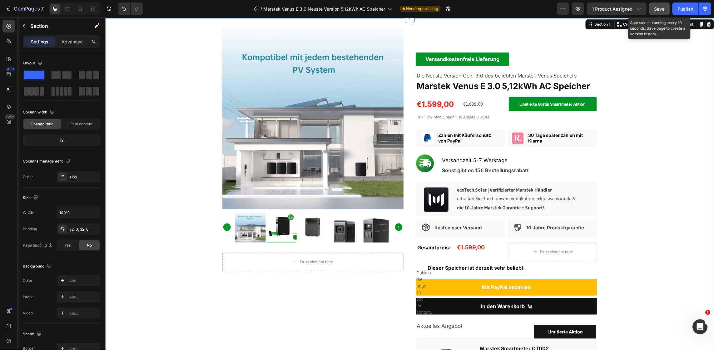
click at [661, 4] on button "Save" at bounding box center [659, 8] width 21 height 12
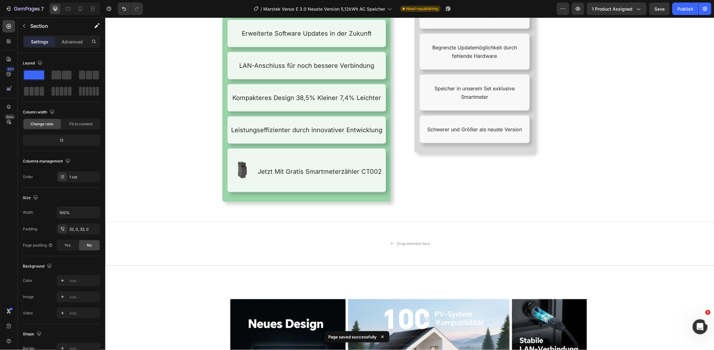
scroll to position [884, 0]
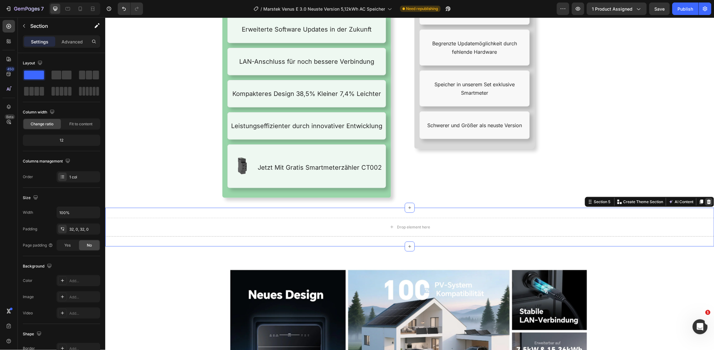
click at [706, 200] on icon at bounding box center [708, 201] width 4 height 4
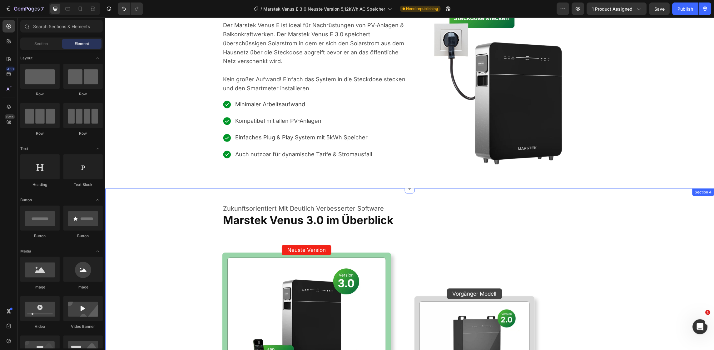
scroll to position [0, 0]
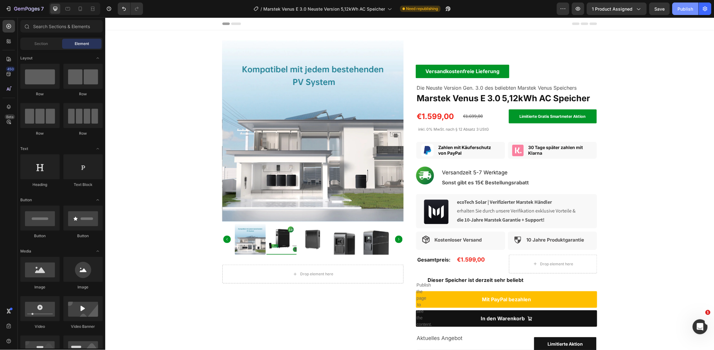
click at [686, 6] on div "Publish" at bounding box center [685, 9] width 16 height 7
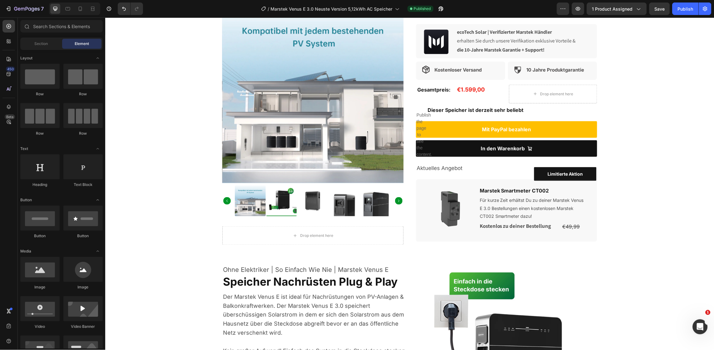
scroll to position [172, 0]
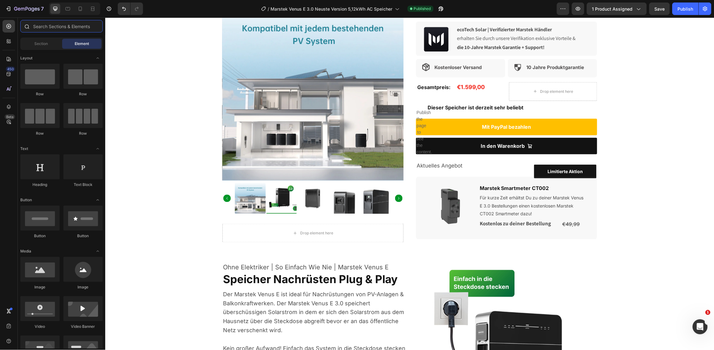
click at [59, 27] on input "text" at bounding box center [61, 26] width 82 height 12
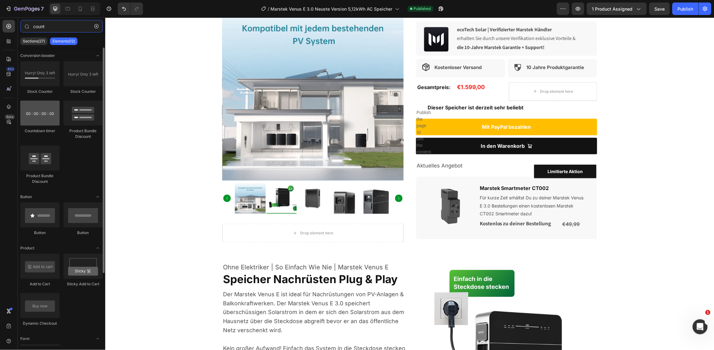
type input "count"
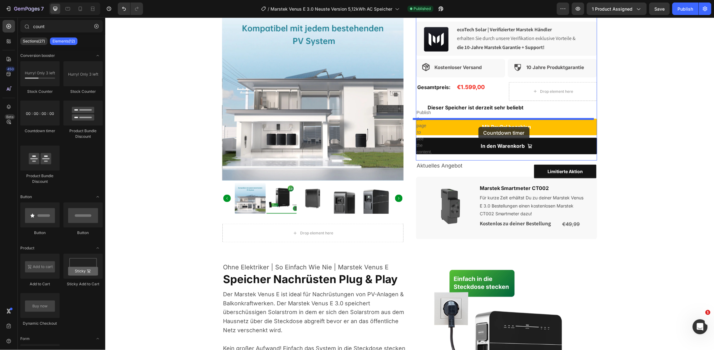
drag, startPoint x: 149, startPoint y: 129, endPoint x: 478, endPoint y: 126, distance: 328.7
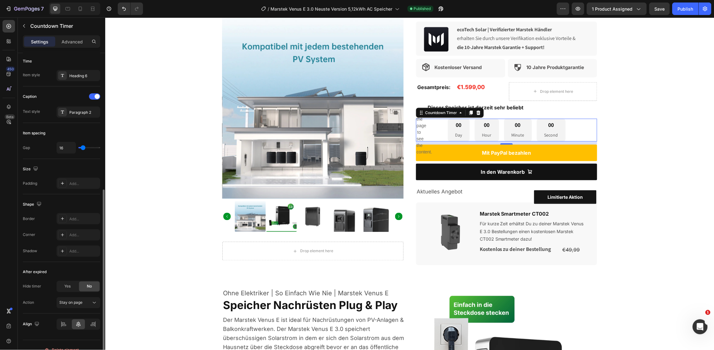
scroll to position [223, 0]
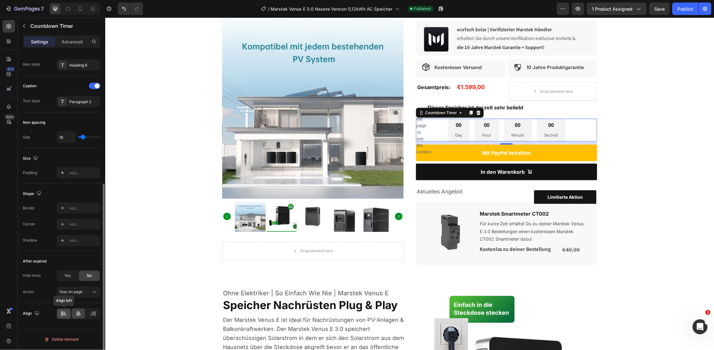
click at [64, 312] on icon at bounding box center [64, 313] width 6 height 6
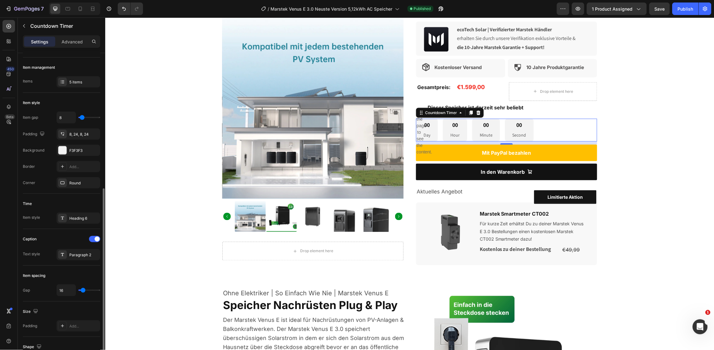
scroll to position [0, 0]
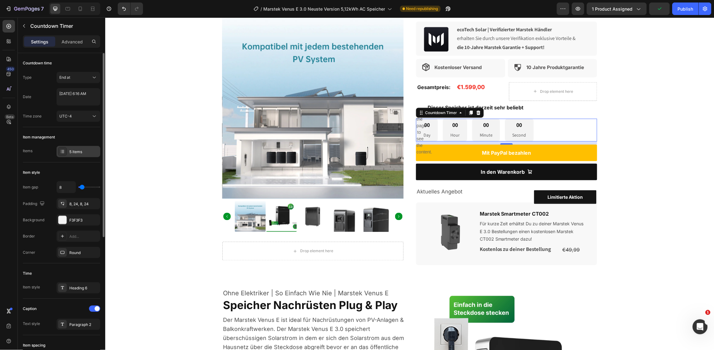
click at [74, 153] on div "5 items" at bounding box center [83, 152] width 29 height 6
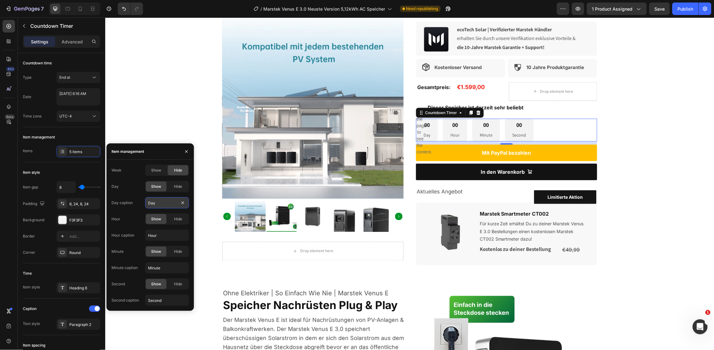
click at [159, 202] on input "Day" at bounding box center [167, 202] width 44 height 11
type input "Tage"
click at [158, 236] on input "Hour" at bounding box center [167, 234] width 44 height 11
type input "Std"
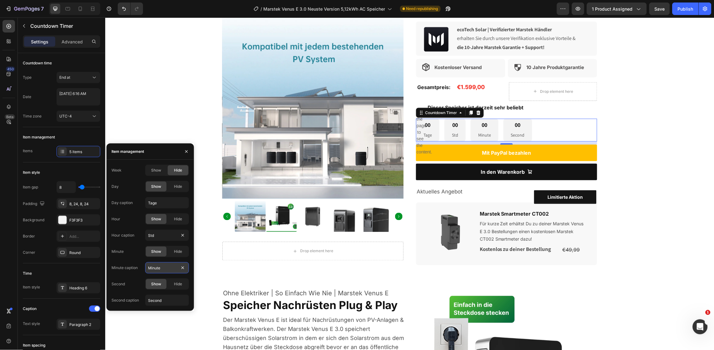
click at [155, 265] on input "Minute" at bounding box center [167, 267] width 44 height 11
type input "Min"
click at [157, 298] on input "Second" at bounding box center [167, 299] width 44 height 11
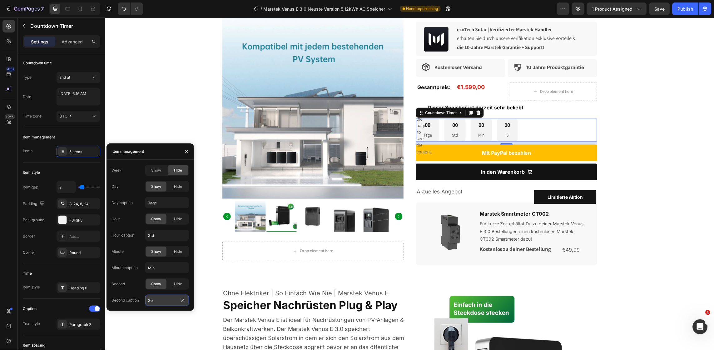
type input "Sek"
click at [85, 134] on div "Item management" at bounding box center [61, 137] width 77 height 10
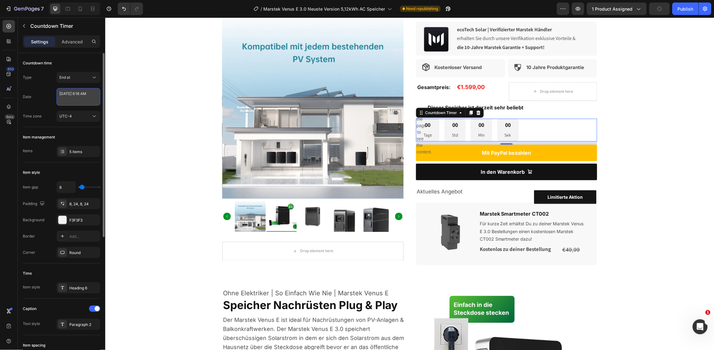
select select "6"
select select "16"
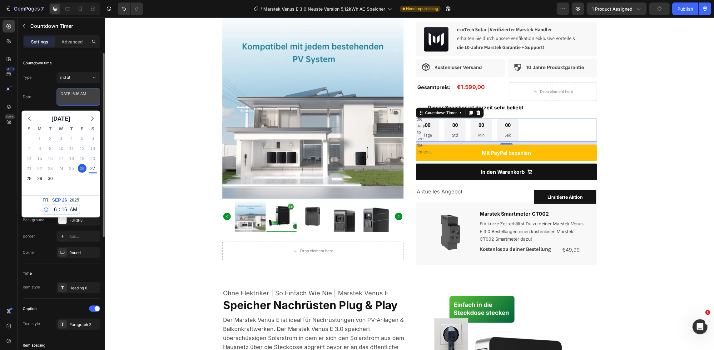
click at [79, 103] on textarea "September 26 2025 6:16 AM" at bounding box center [79, 96] width 44 height 17
click at [89, 169] on div "27" at bounding box center [92, 168] width 9 height 9
type textarea "September 27 2025 6:16 AM"
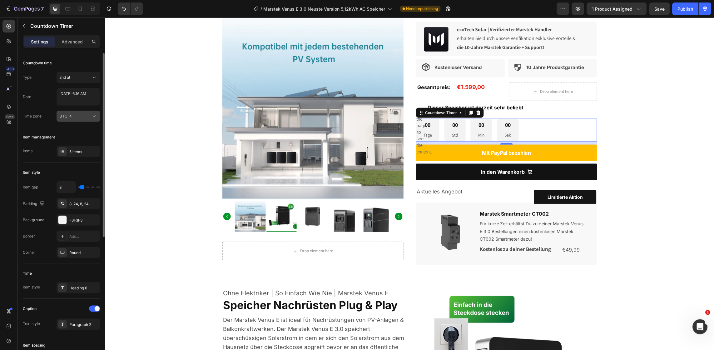
click at [79, 115] on div "UTC-4" at bounding box center [75, 116] width 32 height 6
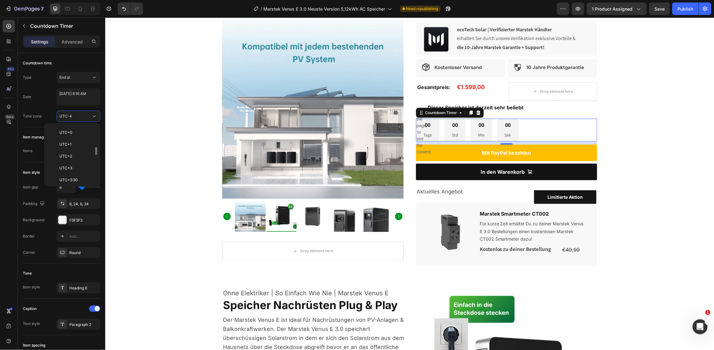
scroll to position [165, 0]
click at [78, 156] on p "UTC+2" at bounding box center [75, 157] width 33 height 6
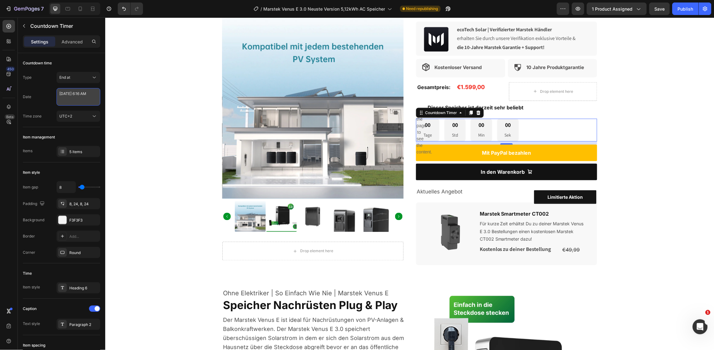
select select "6"
select select "16"
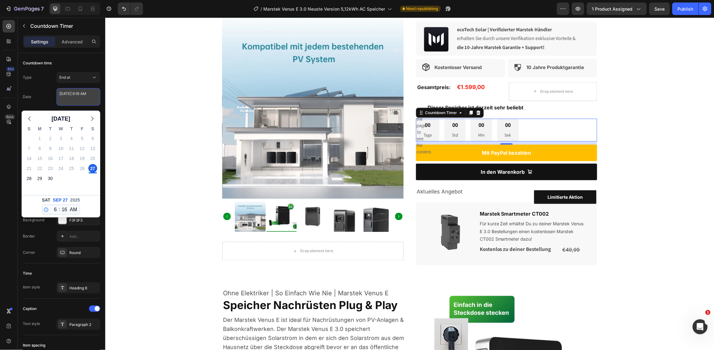
click at [80, 95] on textarea "September 27 2025 6:16 AM" at bounding box center [79, 96] width 44 height 17
click at [30, 177] on div "28" at bounding box center [29, 178] width 9 height 9
type textarea "September 28 2025 6:16 AM"
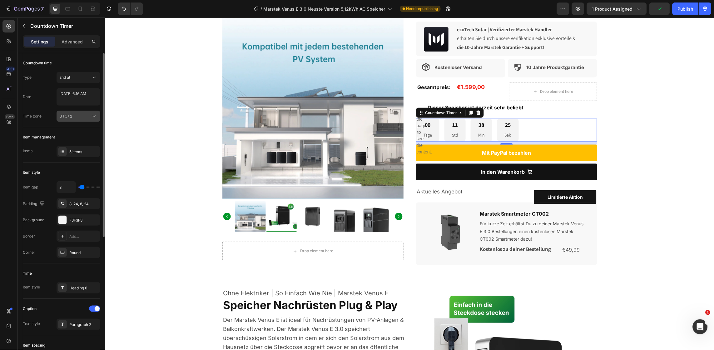
click at [81, 119] on button "UTC+2" at bounding box center [79, 116] width 44 height 11
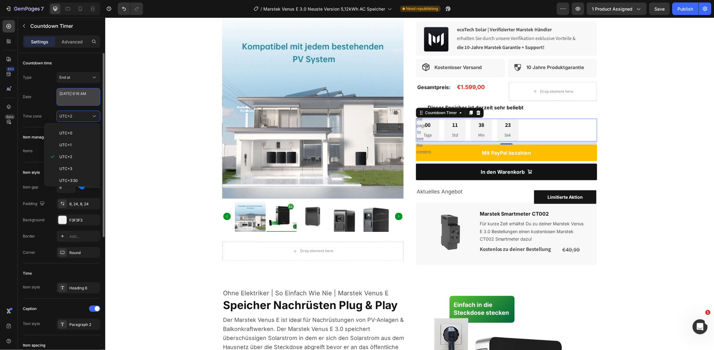
select select "6"
select select "16"
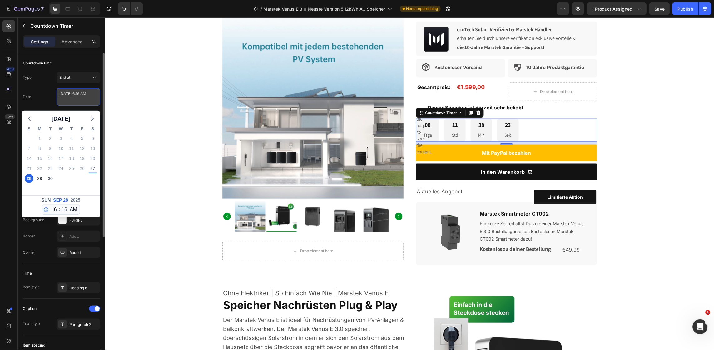
click at [77, 101] on textarea "September 28 2025 6:16 AM" at bounding box center [79, 96] width 44 height 17
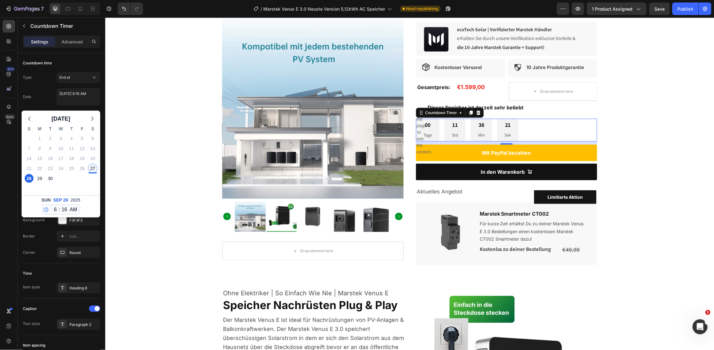
click at [91, 170] on div "27" at bounding box center [92, 168] width 9 height 9
type textarea "September 27 2025 6:16 AM"
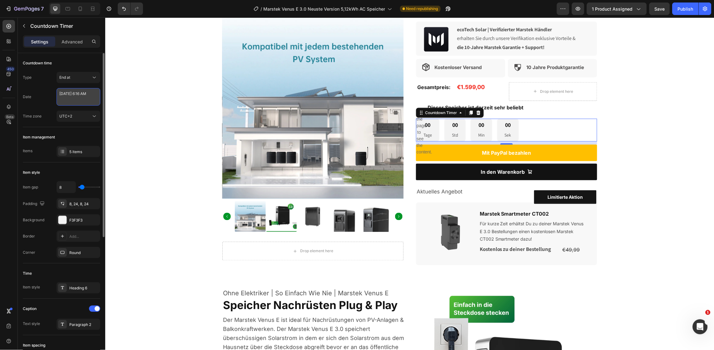
select select "6"
select select "16"
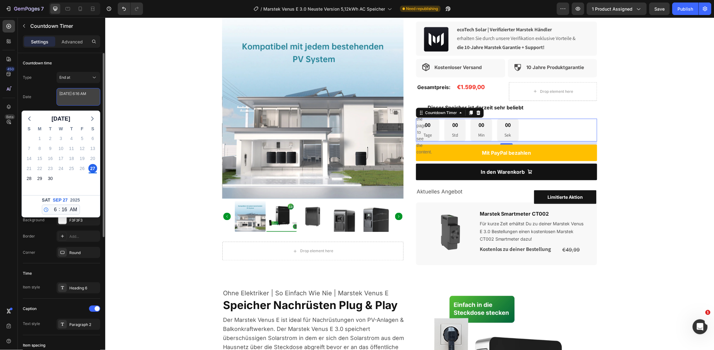
click at [80, 93] on textarea "September 27 2025 6:16 AM" at bounding box center [79, 96] width 44 height 17
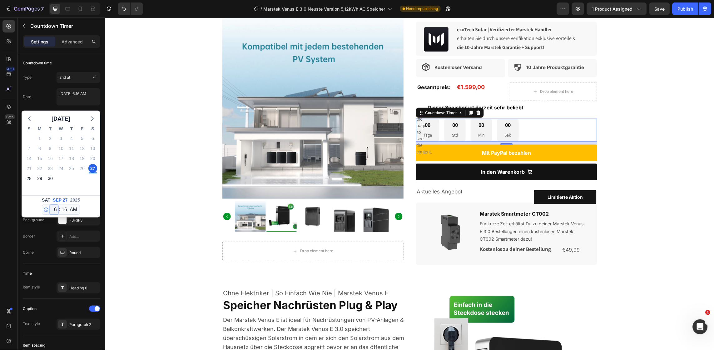
click at [54, 211] on select "12 1 2 3 4 5 6 7 8 9 10 11" at bounding box center [54, 209] width 8 height 9
select select "11"
click at [50, 205] on select "12 1 2 3 4 5 6 7 8 9 10 11" at bounding box center [54, 209] width 8 height 9
type textarea "September 27 2025 11:16 AM"
click at [63, 208] on select "00 01 02 03 04 05 06 07 08 09 10 11 12 13 14 15 16 17 18 19 20 21 22 23 24 25 2…" at bounding box center [64, 209] width 8 height 9
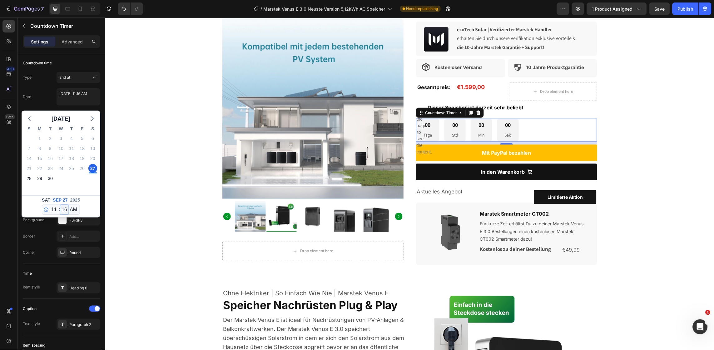
select select "59"
click at [60, 205] on select "00 01 02 03 04 05 06 07 08 09 10 11 12 13 14 15 16 17 18 19 20 21 22 23 24 25 2…" at bounding box center [64, 209] width 8 height 9
type textarea "September 27 2025 11:59 AM"
click at [74, 211] on select "AM PM" at bounding box center [73, 209] width 10 height 9
select select "false"
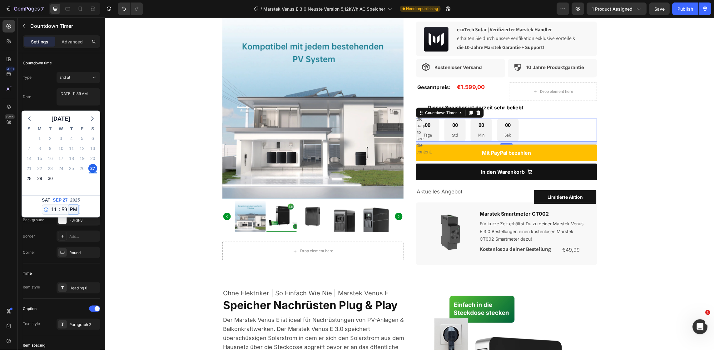
click at [68, 205] on select "AM PM" at bounding box center [73, 209] width 10 height 9
type textarea "September 27 2025 11:59 PM"
select select "23"
click at [94, 107] on div "September 2025 S M T W T F S 31 1 2 3 4 5 6 7 8 9 10 11 12 13 14 15 16 17 18 19…" at bounding box center [61, 162] width 79 height 110
click at [46, 103] on div "Date September 27 2025 11:59 PM September 2025 S M T W T F S 31 1 2 3 4 5 6 7 8…" at bounding box center [61, 96] width 77 height 17
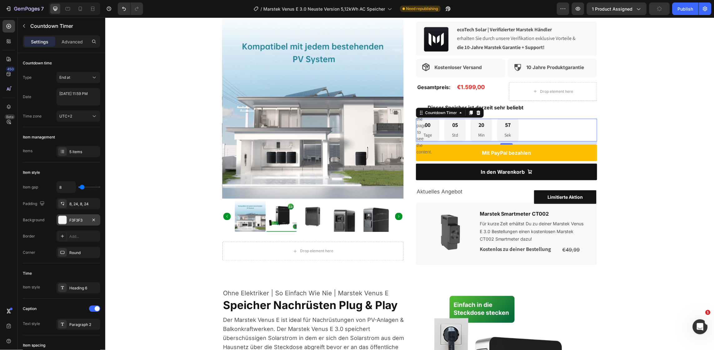
click at [62, 219] on div at bounding box center [62, 220] width 8 height 8
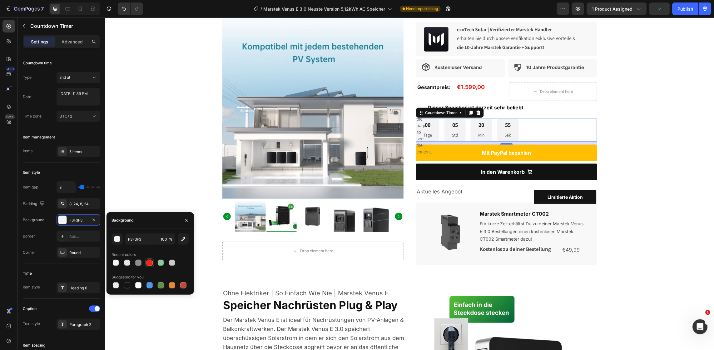
click at [150, 263] on div at bounding box center [149, 262] width 6 height 6
type input "F22318"
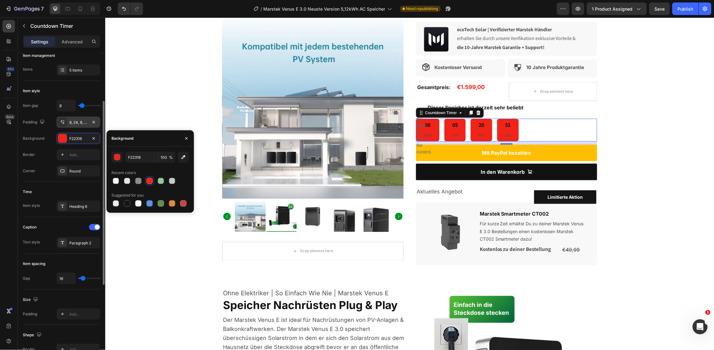
scroll to position [81, 0]
click at [60, 203] on div at bounding box center [62, 206] width 9 height 9
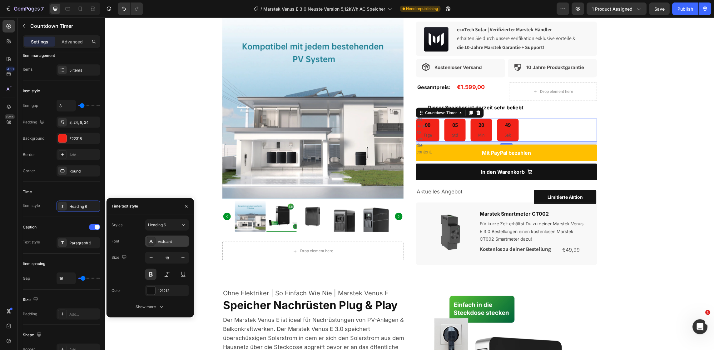
click at [163, 240] on div "Assistant" at bounding box center [172, 242] width 29 height 6
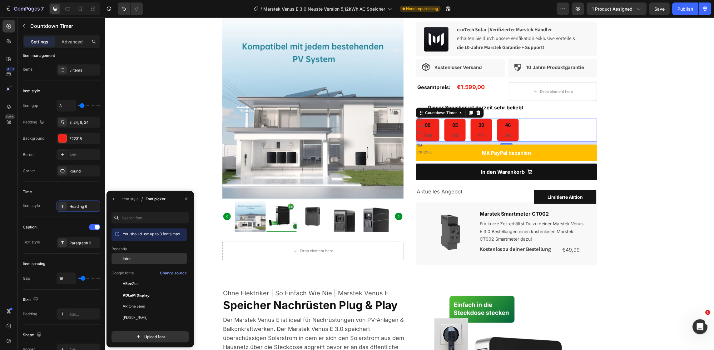
click at [132, 263] on div "Inter" at bounding box center [149, 258] width 76 height 11
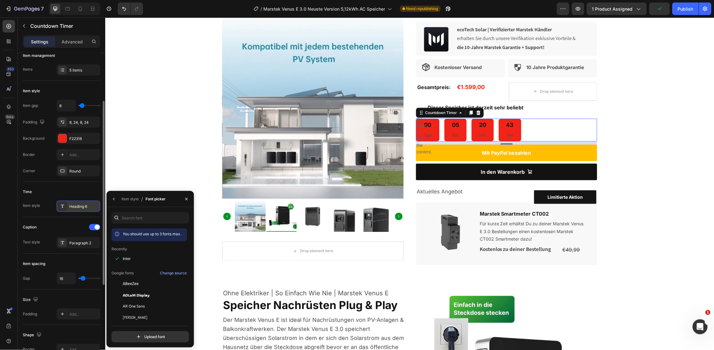
click at [77, 207] on div "Heading 6" at bounding box center [83, 207] width 29 height 6
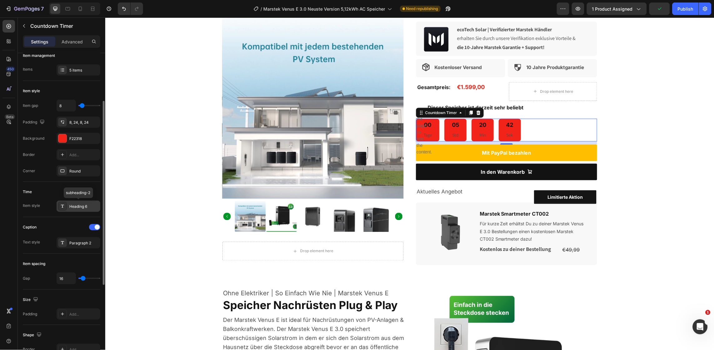
click at [77, 207] on div "Heading 6" at bounding box center [83, 207] width 29 height 6
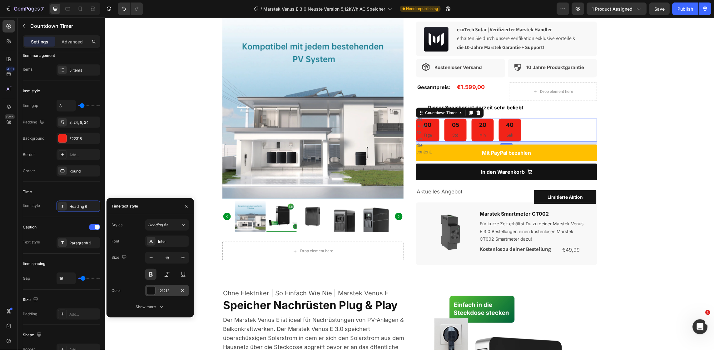
click at [147, 293] on div at bounding box center [151, 290] width 8 height 8
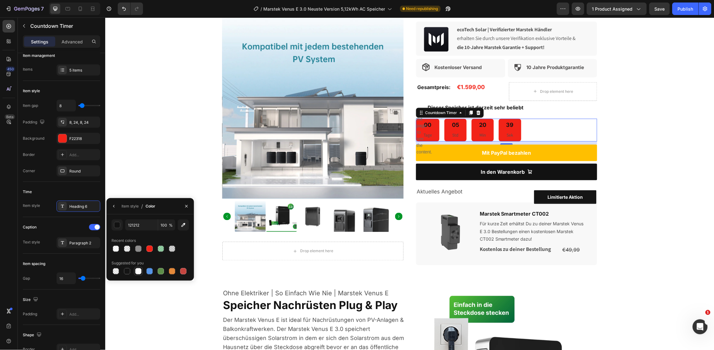
click at [137, 267] on div at bounding box center [138, 270] width 7 height 7
type input "FFFFFF"
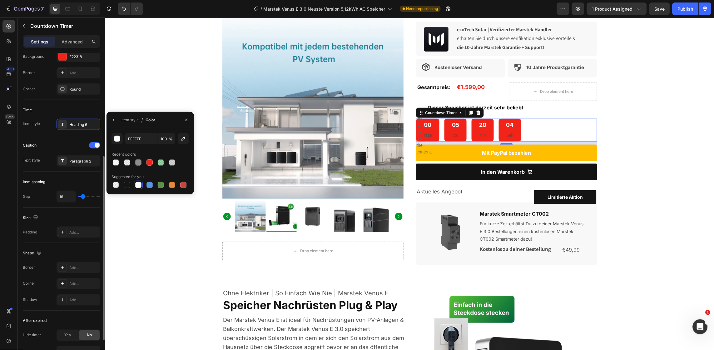
scroll to position [168, 0]
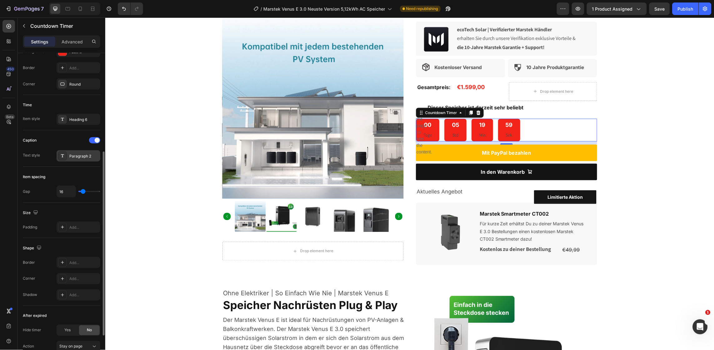
click at [76, 160] on div "Paragraph 2" at bounding box center [79, 155] width 44 height 11
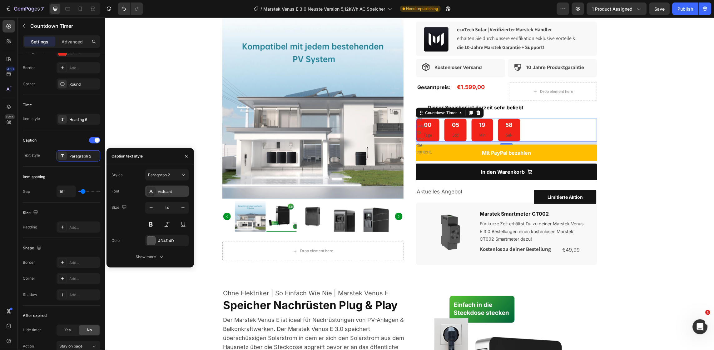
click at [162, 190] on div "Assistant" at bounding box center [172, 192] width 29 height 6
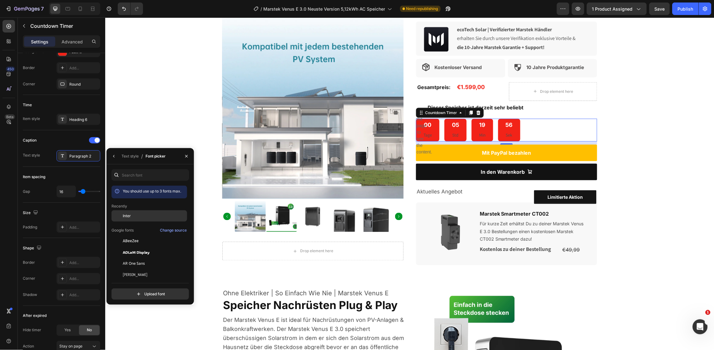
click at [130, 213] on span "Inter" at bounding box center [127, 216] width 8 height 6
click at [130, 156] on div "Text style" at bounding box center [129, 156] width 17 height 6
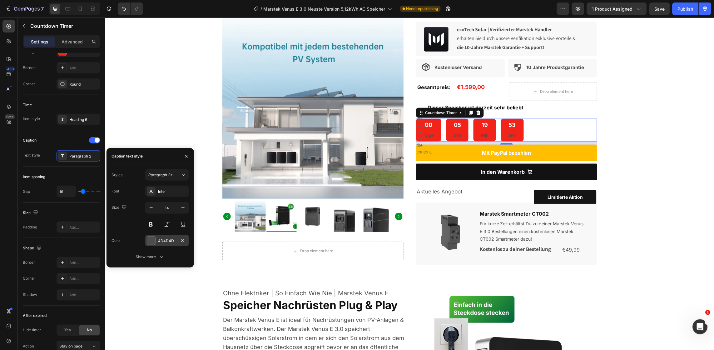
click at [163, 239] on div "4D4D4D" at bounding box center [167, 241] width 18 height 6
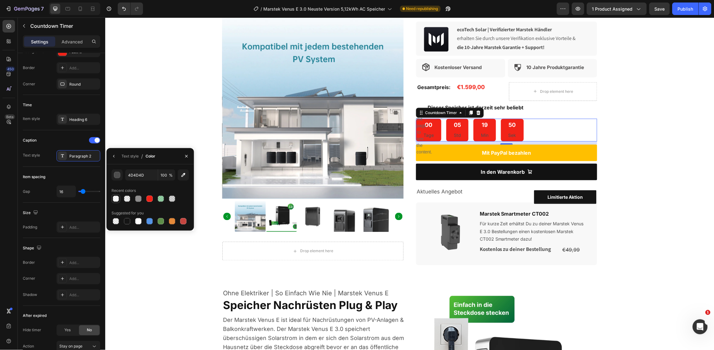
click at [118, 197] on div at bounding box center [116, 198] width 6 height 6
type input "FFFFFF"
click at [140, 221] on div at bounding box center [138, 221] width 6 height 6
type input "100"
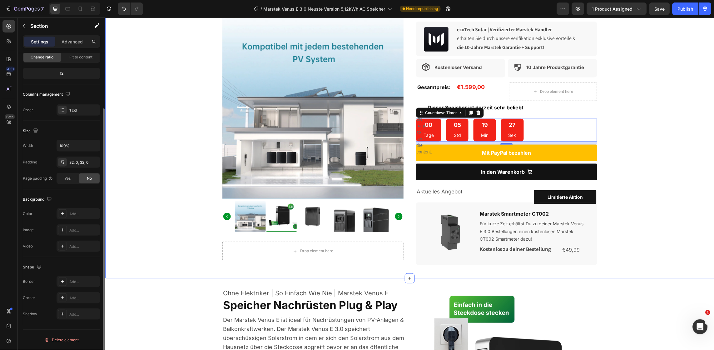
click at [618, 127] on div "Product Images Drop element here Product Versandkostenfreie Lieferung Text Bloc…" at bounding box center [409, 68] width 609 height 400
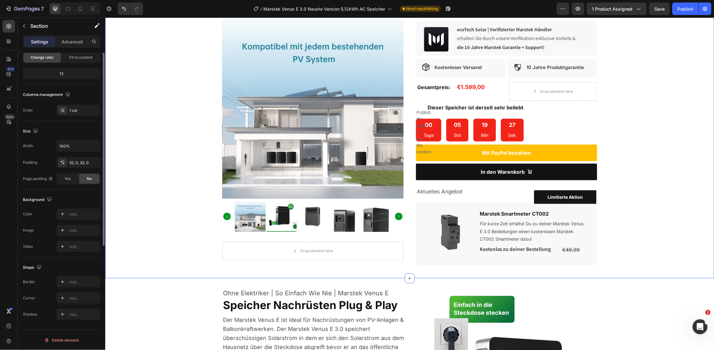
scroll to position [0, 0]
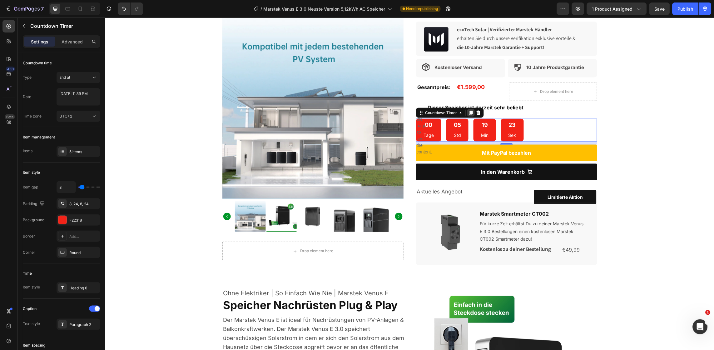
click at [468, 112] on icon at bounding box center [470, 112] width 5 height 5
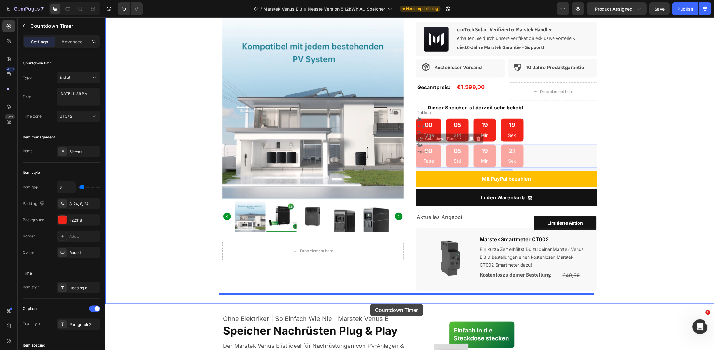
drag, startPoint x: 416, startPoint y: 141, endPoint x: 370, endPoint y: 303, distance: 168.6
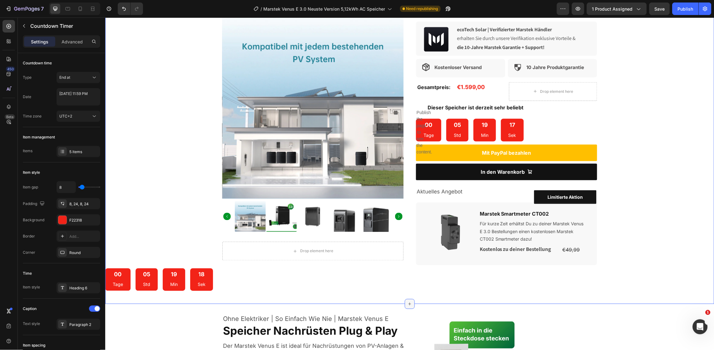
click at [404, 303] on div at bounding box center [409, 303] width 10 height 10
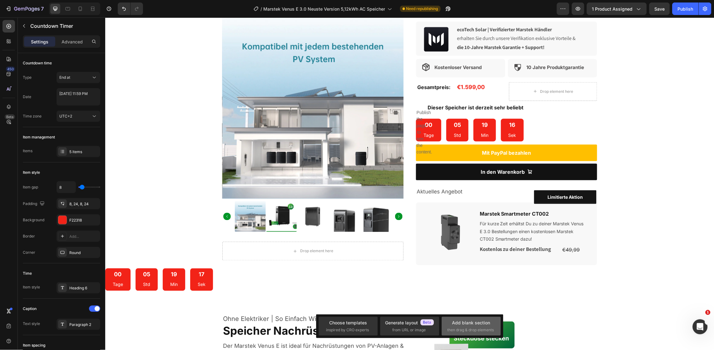
click at [461, 322] on div "Add blank section" at bounding box center [471, 322] width 38 height 7
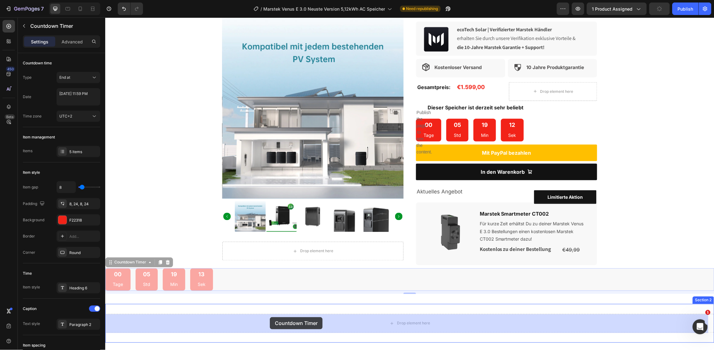
drag, startPoint x: 253, startPoint y: 277, endPoint x: 269, endPoint y: 317, distance: 42.7
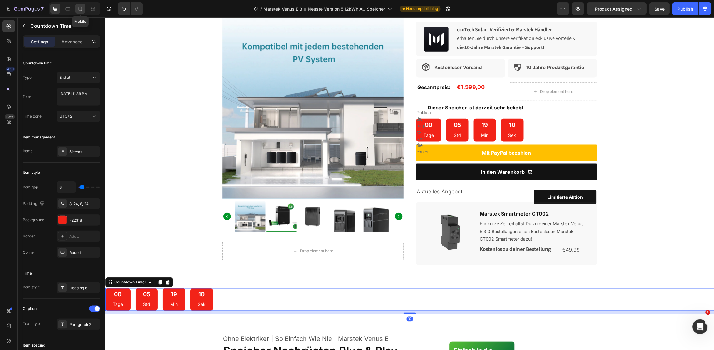
click at [82, 6] on icon at bounding box center [80, 9] width 6 height 6
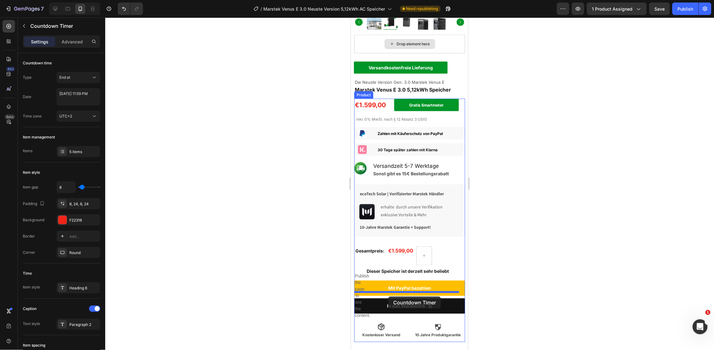
scroll to position [194, 0]
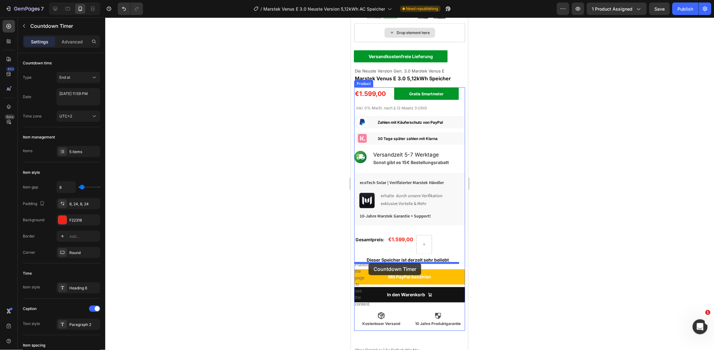
drag, startPoint x: 402, startPoint y: 49, endPoint x: 368, endPoint y: 263, distance: 216.6
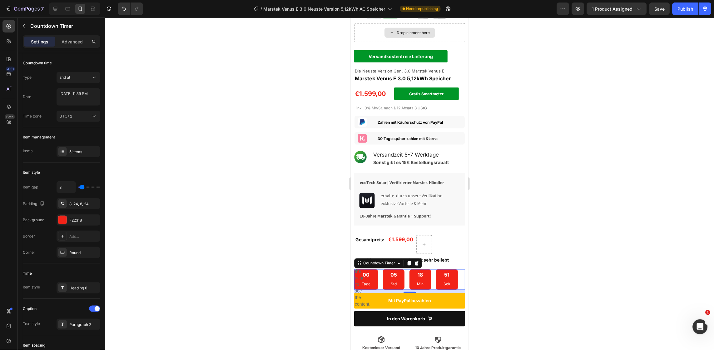
click at [505, 280] on div at bounding box center [409, 183] width 608 height 332
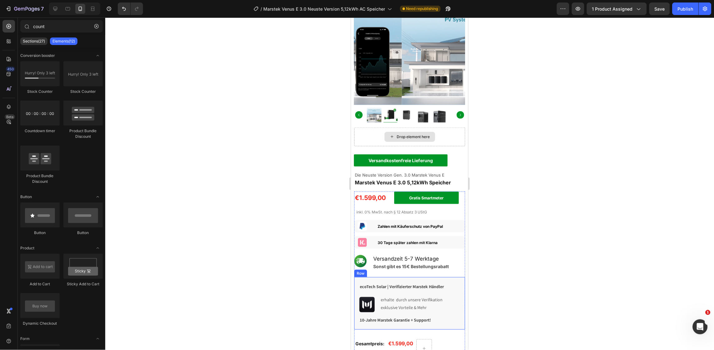
scroll to position [0, 0]
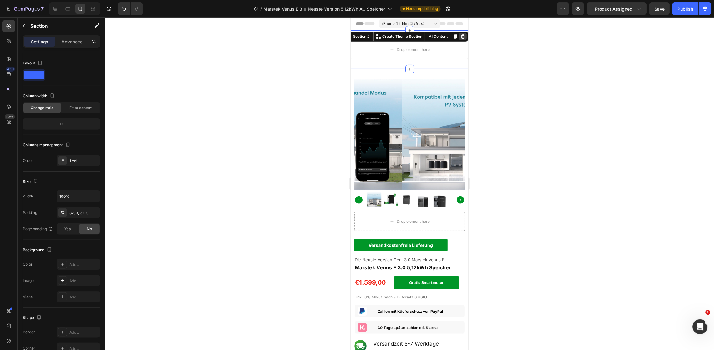
click at [460, 35] on icon at bounding box center [462, 36] width 4 height 4
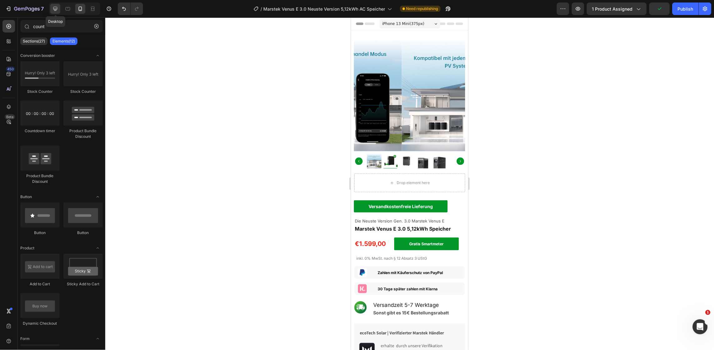
click at [55, 6] on icon at bounding box center [55, 9] width 6 height 6
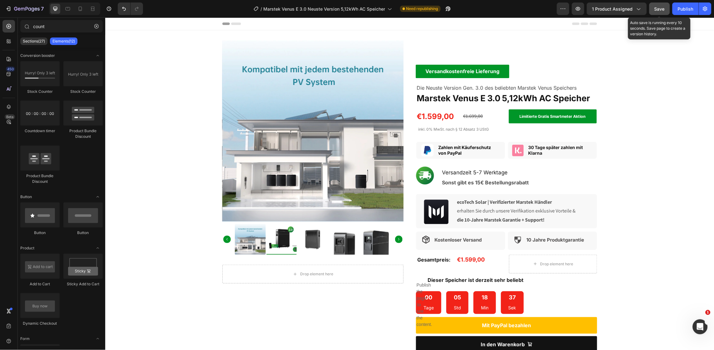
click at [655, 11] on div "Save" at bounding box center [659, 9] width 10 height 7
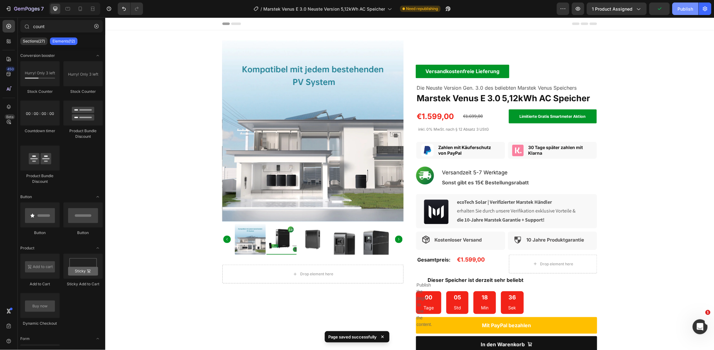
click at [680, 13] on button "Publish" at bounding box center [685, 8] width 26 height 12
